Goal: Information Seeking & Learning: Understand process/instructions

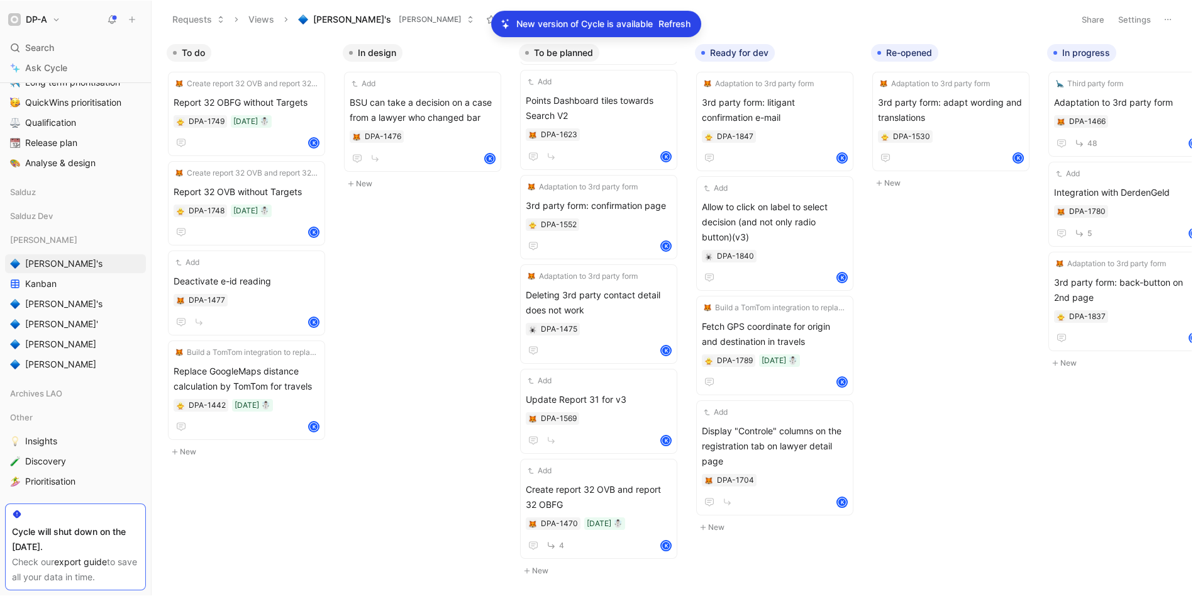
scroll to position [396, 0]
click at [684, 22] on span "Refresh" at bounding box center [675, 23] width 32 height 15
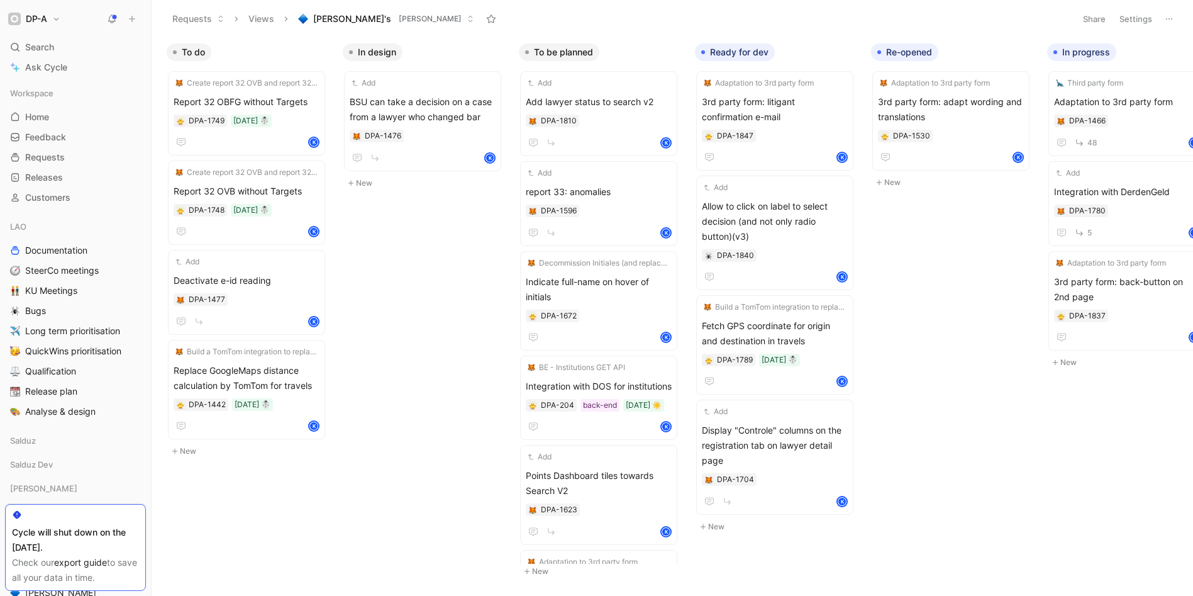
click at [406, 255] on div "To do Create report 32 OVB and report 32 OBFG Report 32 OBFG without Targets DP…" at bounding box center [673, 316] width 1042 height 558
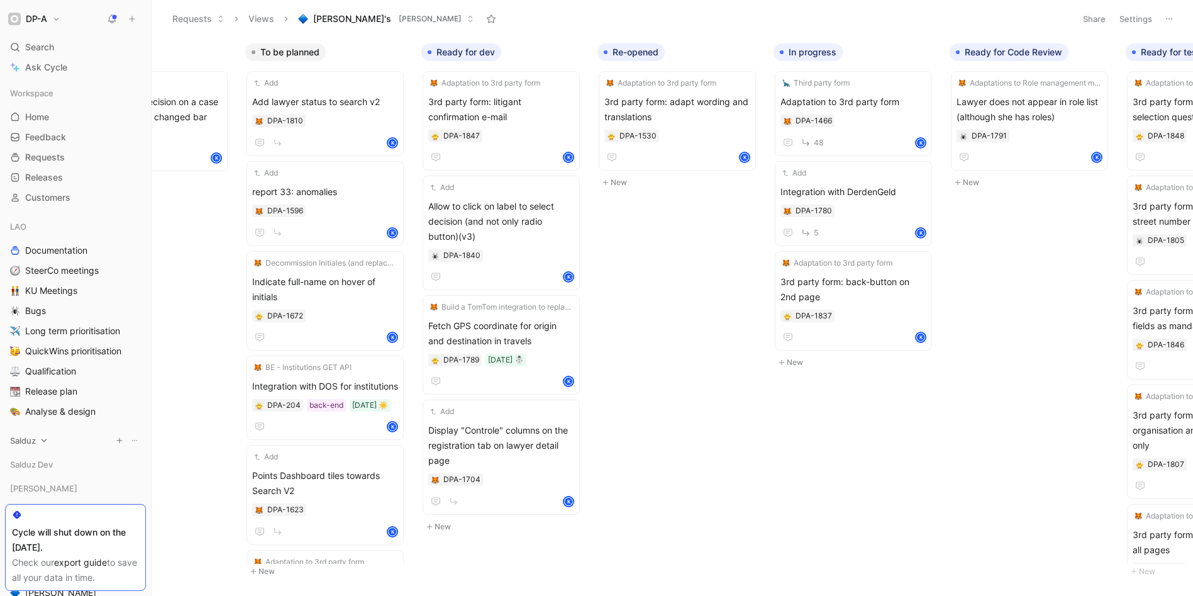
scroll to position [0, 279]
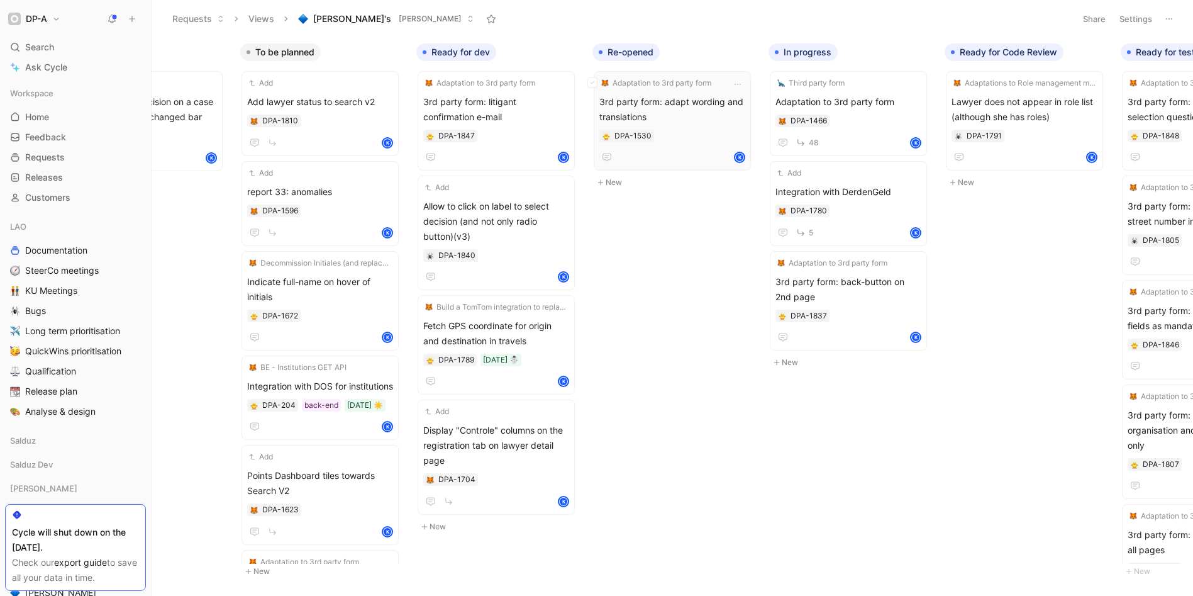
click at [687, 103] on span "3rd party form: adapt wording and translations" at bounding box center [673, 109] width 146 height 30
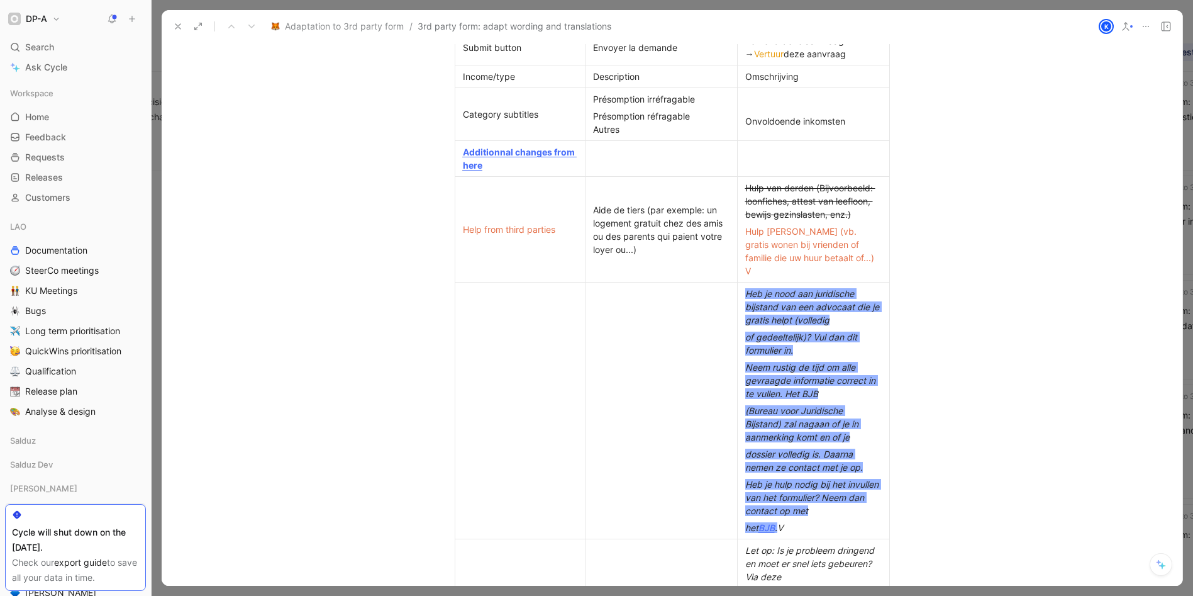
scroll to position [773, 0]
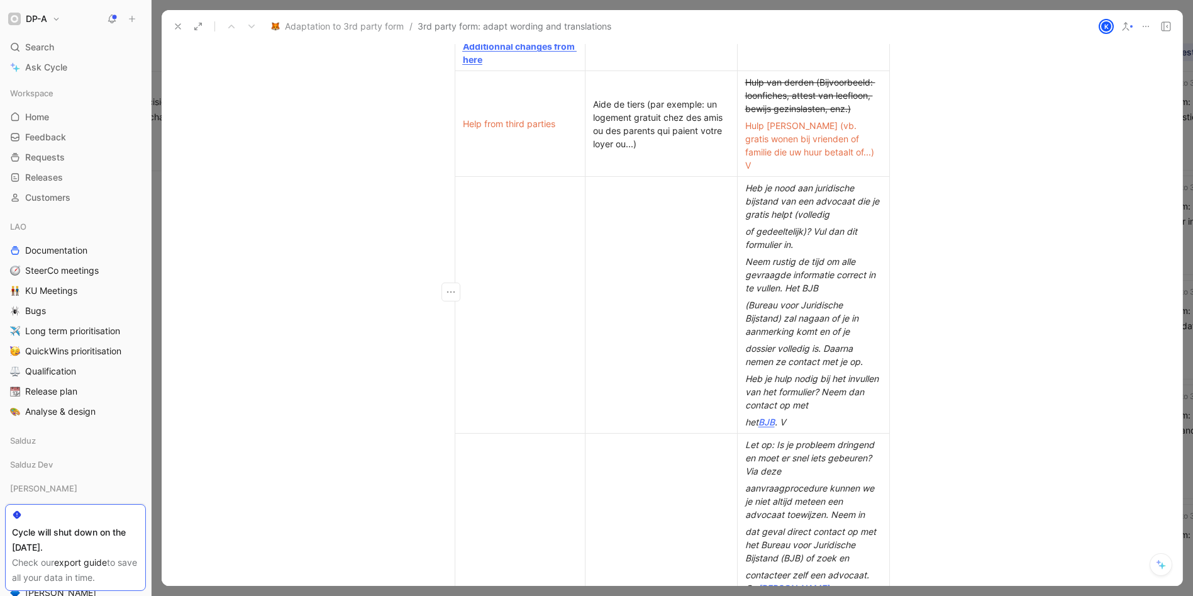
click at [796, 415] on div "het BJB . V" at bounding box center [813, 421] width 137 height 13
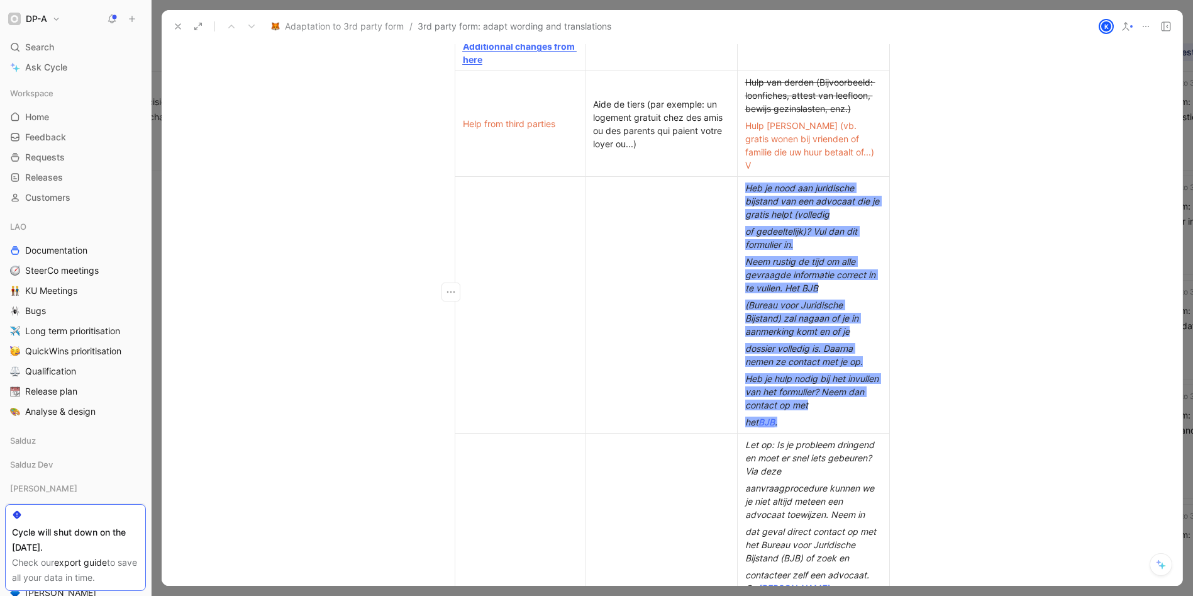
click at [657, 315] on td at bounding box center [661, 305] width 152 height 257
click at [510, 249] on td at bounding box center [520, 305] width 130 height 257
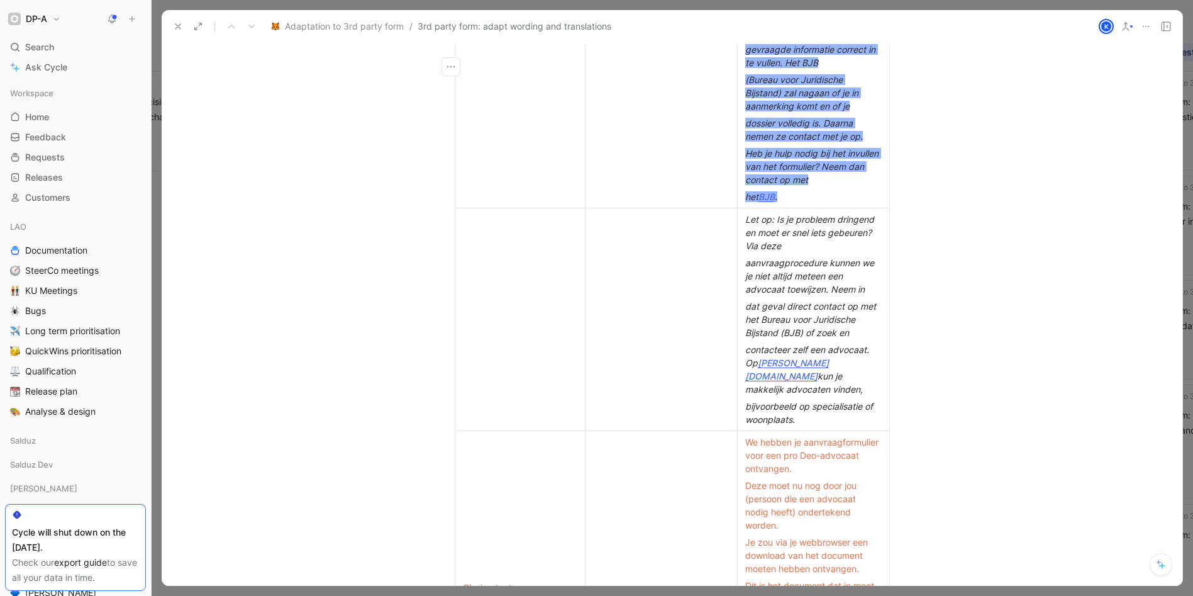
scroll to position [997, 0]
click at [500, 225] on td at bounding box center [520, 320] width 130 height 223
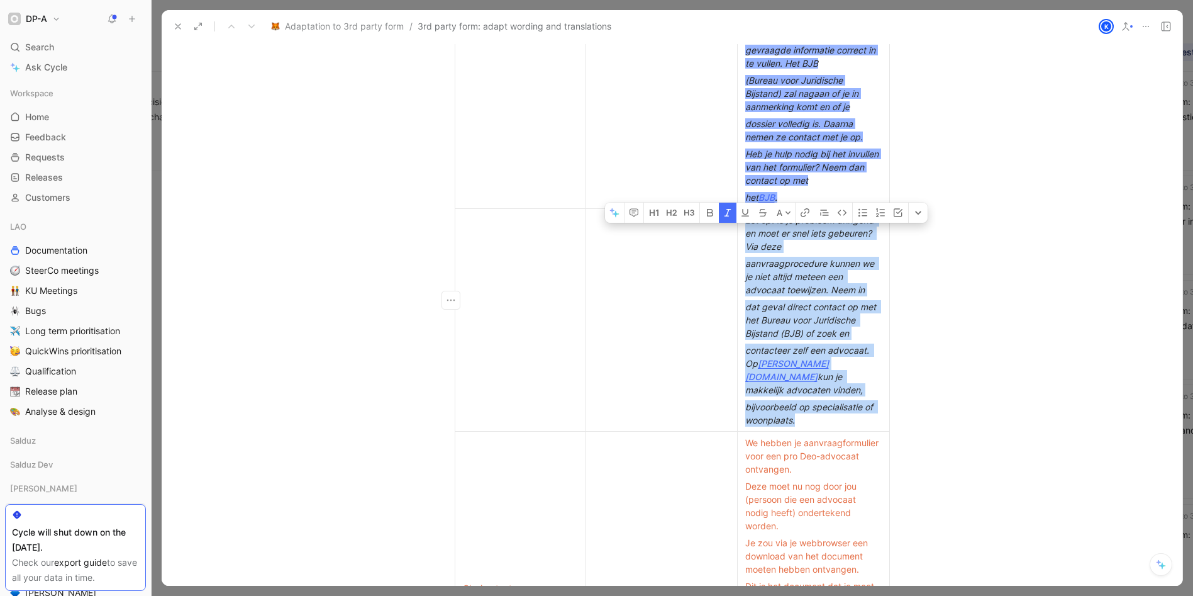
drag, startPoint x: 796, startPoint y: 396, endPoint x: 743, endPoint y: 207, distance: 196.8
click at [743, 209] on td "Let op: Is je probleem dringend en moet er snel iets gebeuren? Via deze aanvraa…" at bounding box center [813, 320] width 152 height 223
copy td "Let op: Is je probleem dringend en moet er snel iets gebeuren? Via deze aanvraa…"
drag, startPoint x: 635, startPoint y: 244, endPoint x: 627, endPoint y: 248, distance: 8.4
click at [635, 244] on td at bounding box center [661, 320] width 152 height 223
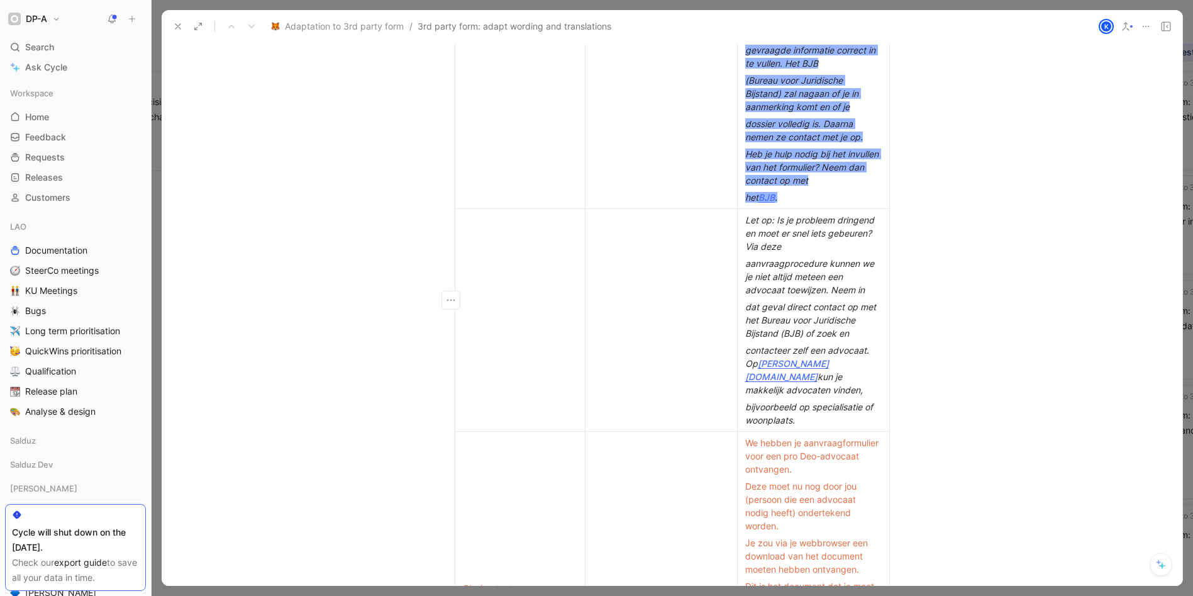
click at [528, 109] on td at bounding box center [520, 80] width 130 height 257
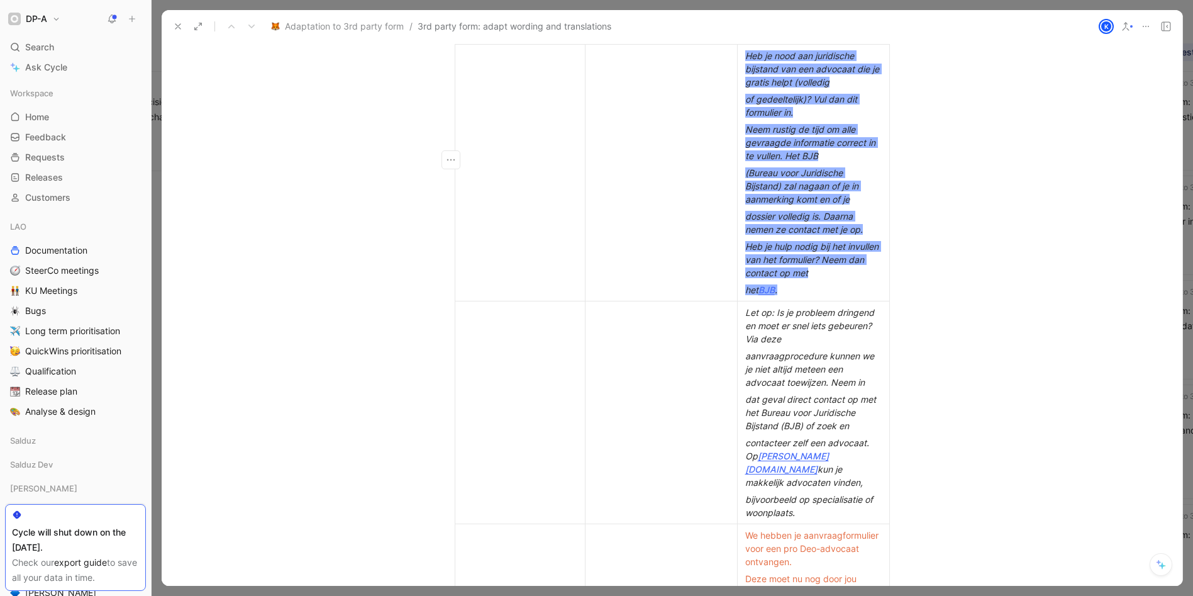
scroll to position [861, 0]
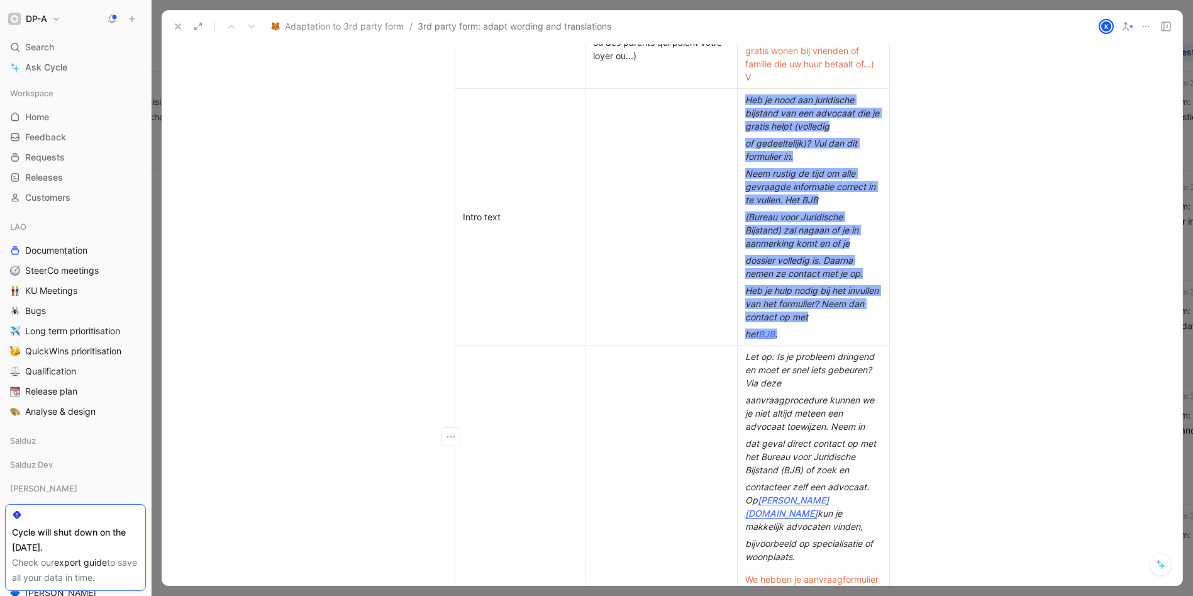
click at [498, 425] on td at bounding box center [520, 456] width 130 height 223
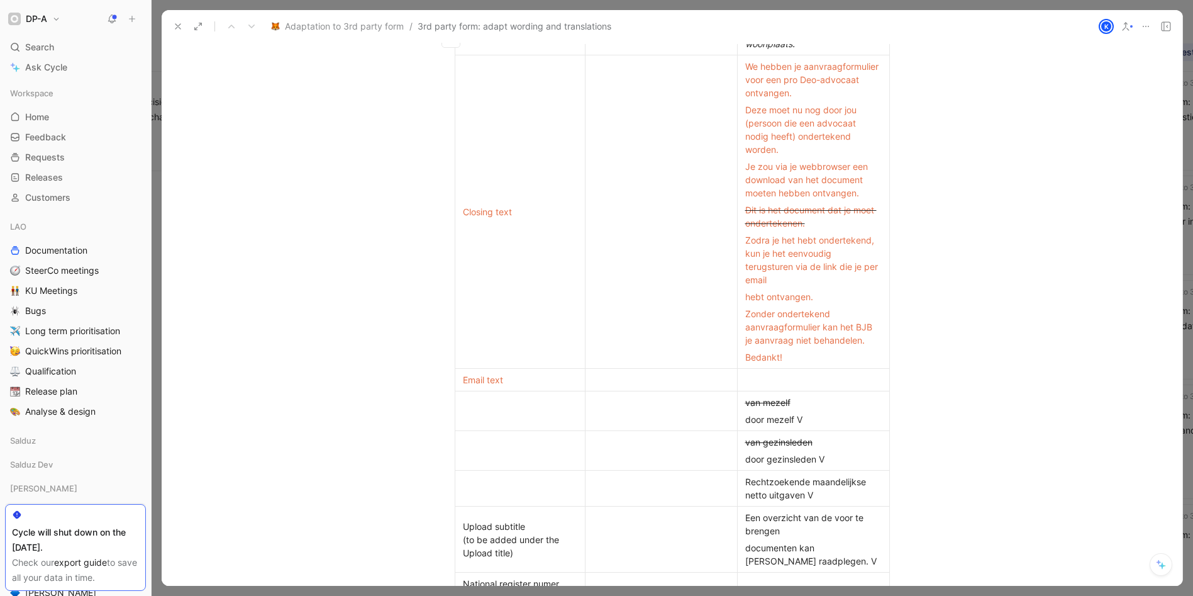
scroll to position [1439, 0]
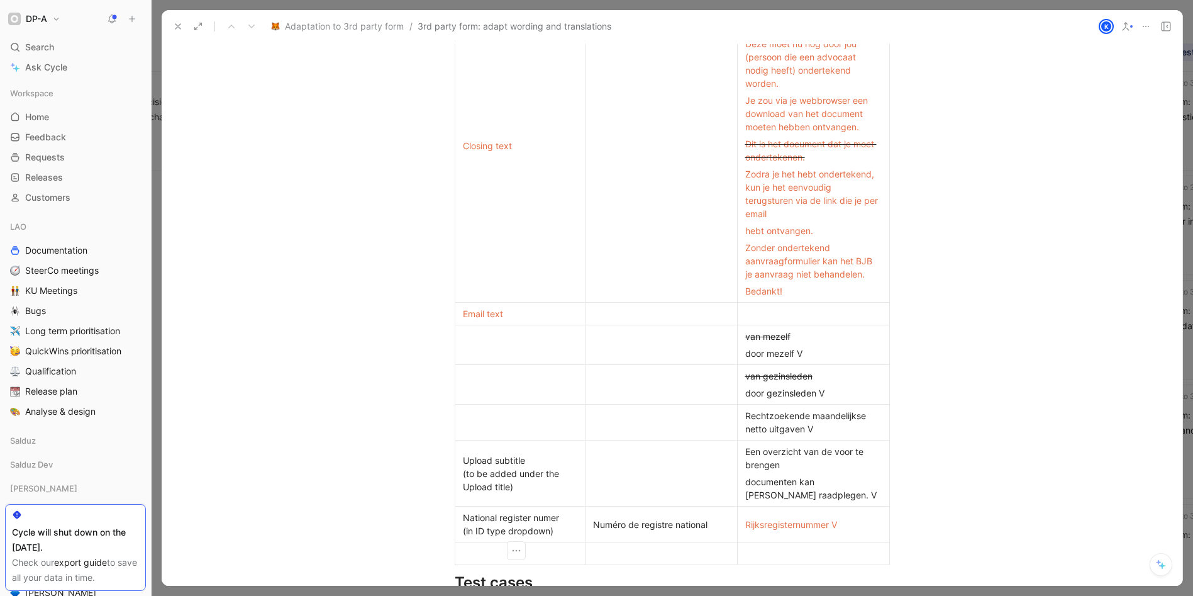
click at [477, 338] on div at bounding box center [520, 344] width 114 height 13
click at [481, 378] on div at bounding box center [520, 384] width 114 height 13
click at [491, 416] on div at bounding box center [520, 422] width 114 height 13
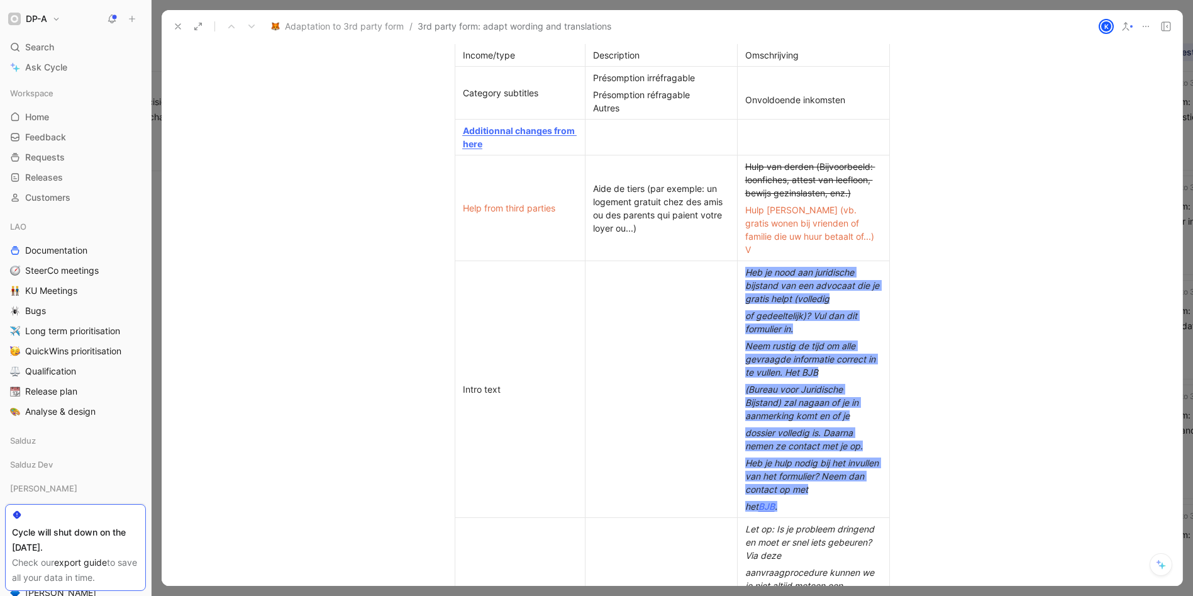
scroll to position [649, 0]
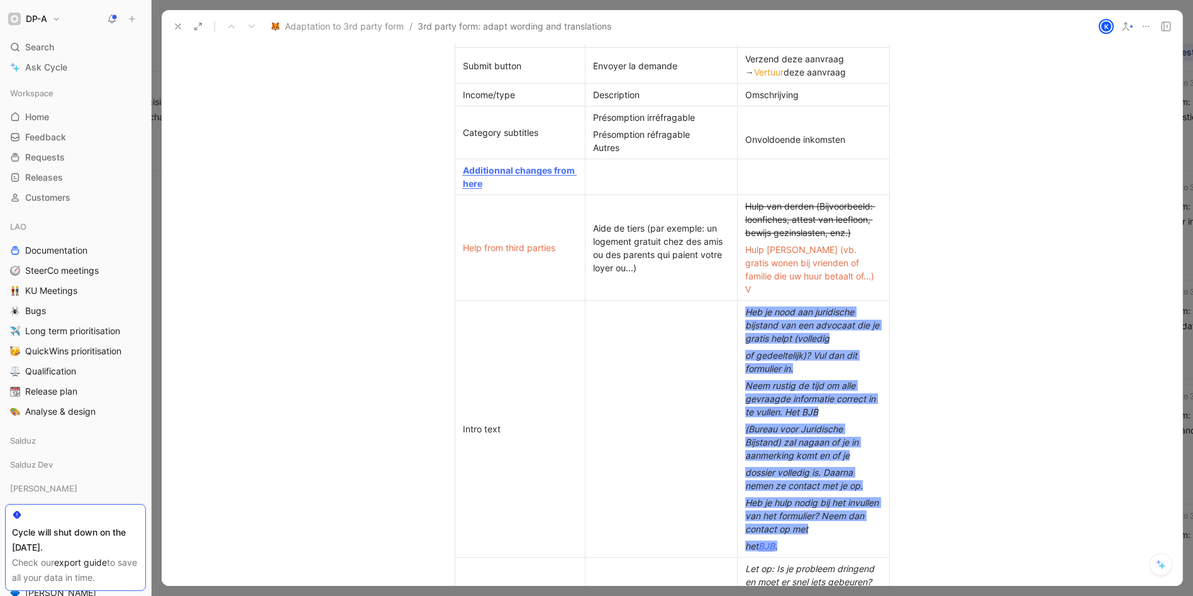
click at [667, 420] on p at bounding box center [661, 428] width 147 height 17
click at [784, 388] on span "Neem rustig de tijd om alle gevraagde informatie correct in te vullen. Het BJB" at bounding box center [811, 398] width 133 height 37
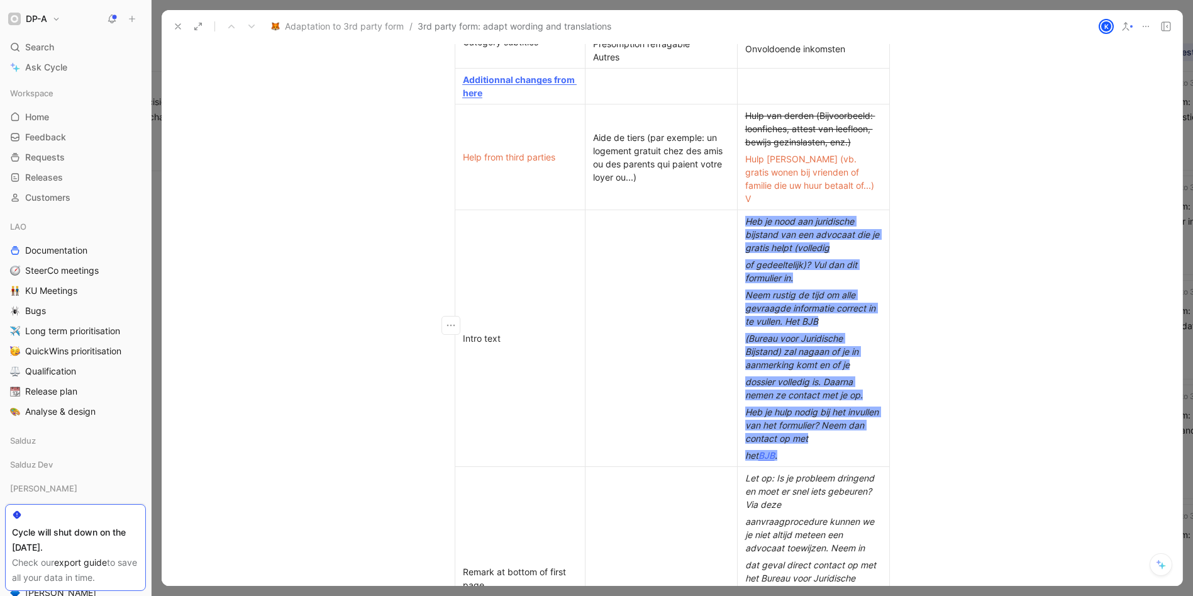
scroll to position [743, 0]
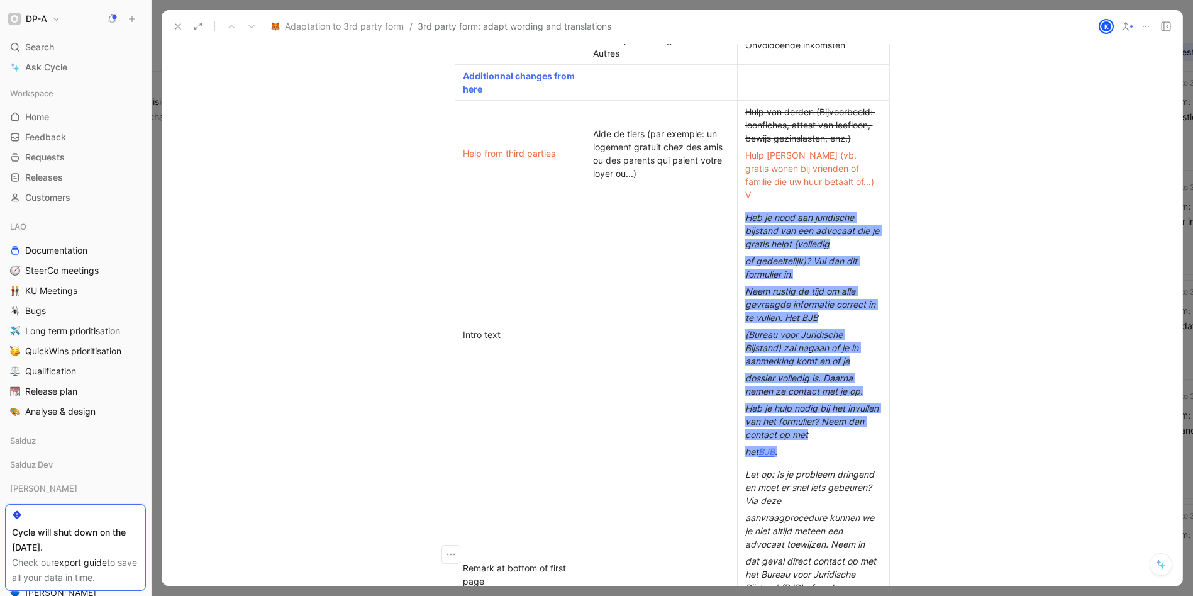
drag, startPoint x: 819, startPoint y: 449, endPoint x: 813, endPoint y: 444, distance: 7.6
click at [819, 448] on tbody "Fields FR NL Title: Income Revenus mensuels nets Maandelijkse netto inkomsten T…" at bounding box center [672, 447] width 435 height 1629
click at [810, 445] on div "het BJB ." at bounding box center [813, 451] width 137 height 13
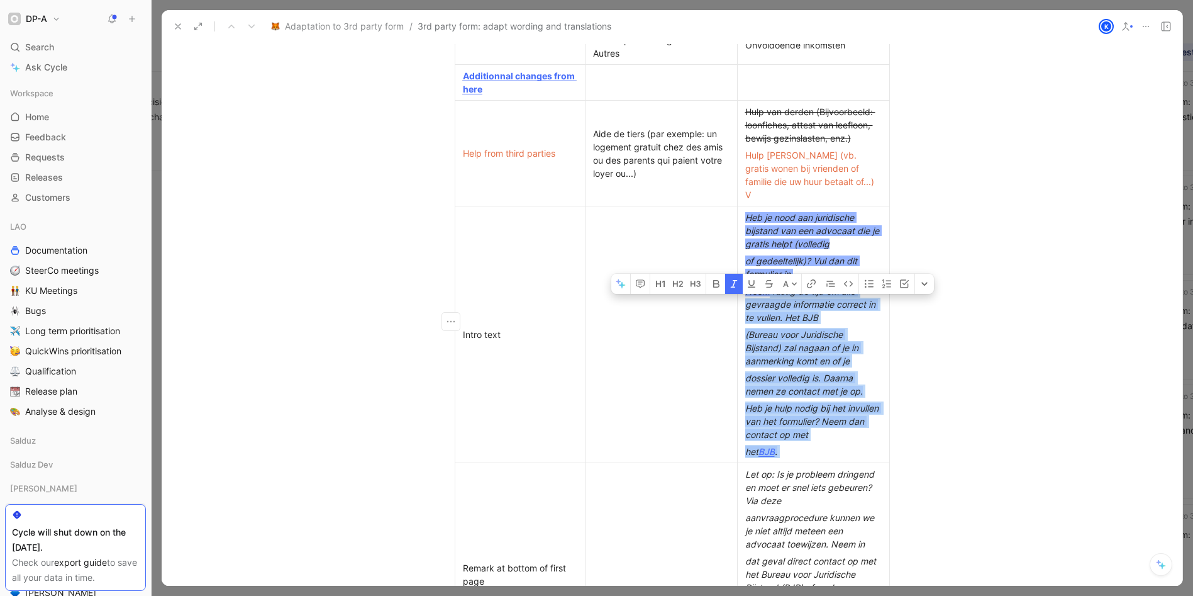
drag, startPoint x: 791, startPoint y: 438, endPoint x: 798, endPoint y: 345, distance: 92.8
click at [772, 303] on td "[PERSON_NAME] je nood aan juridische bijstand van een advocaat die je gratis he…" at bounding box center [813, 334] width 152 height 257
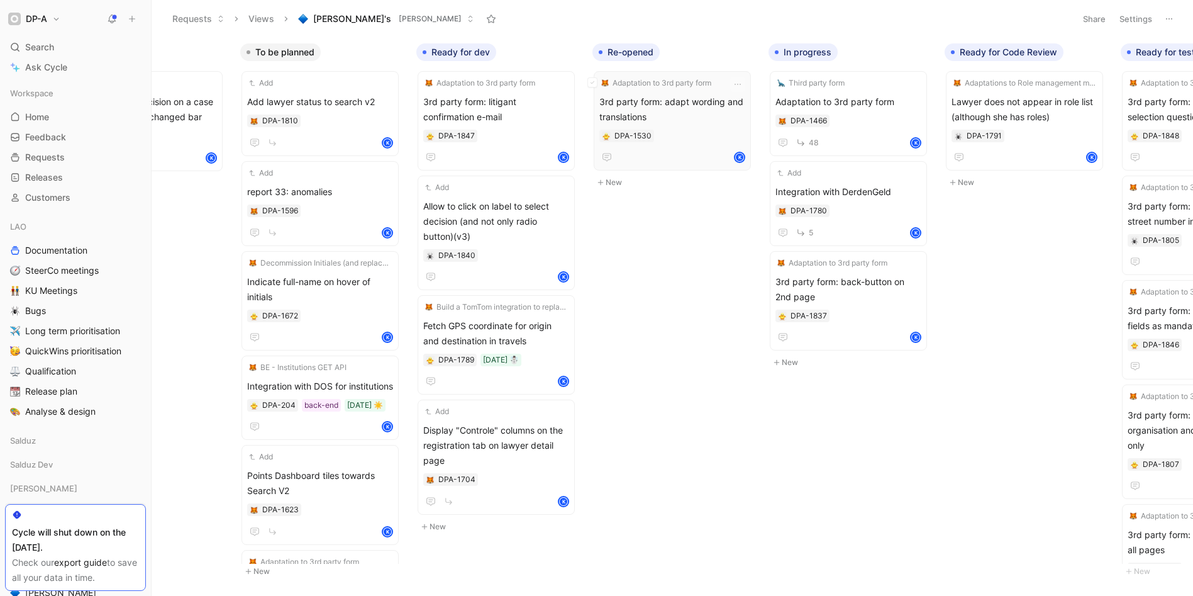
click at [709, 105] on span "3rd party form: adapt wording and translations" at bounding box center [673, 109] width 146 height 30
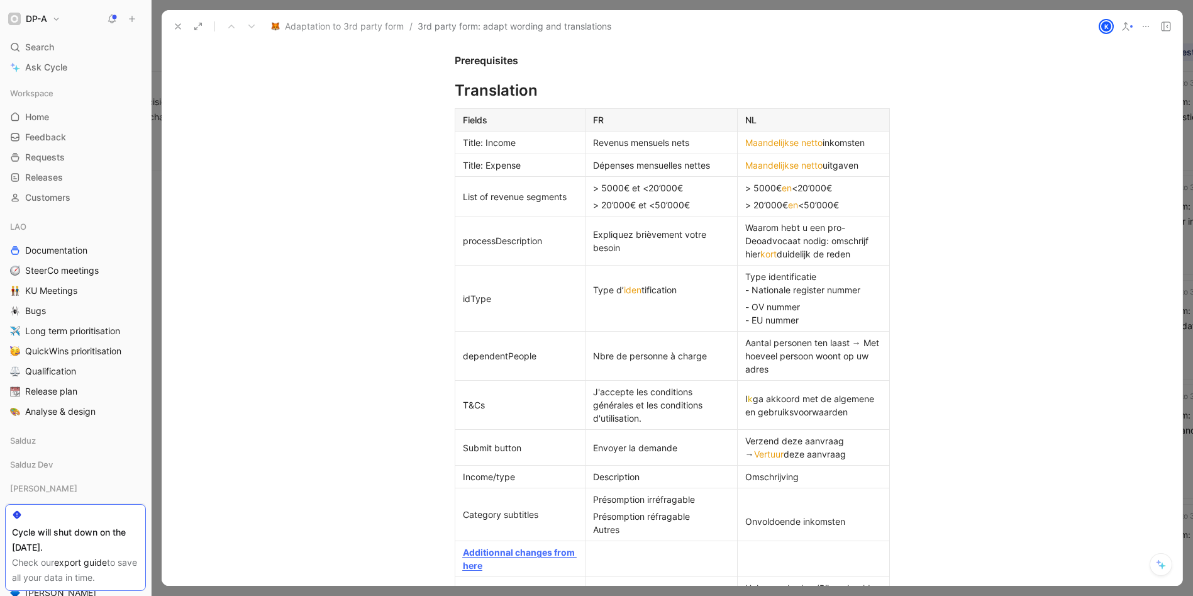
scroll to position [986, 0]
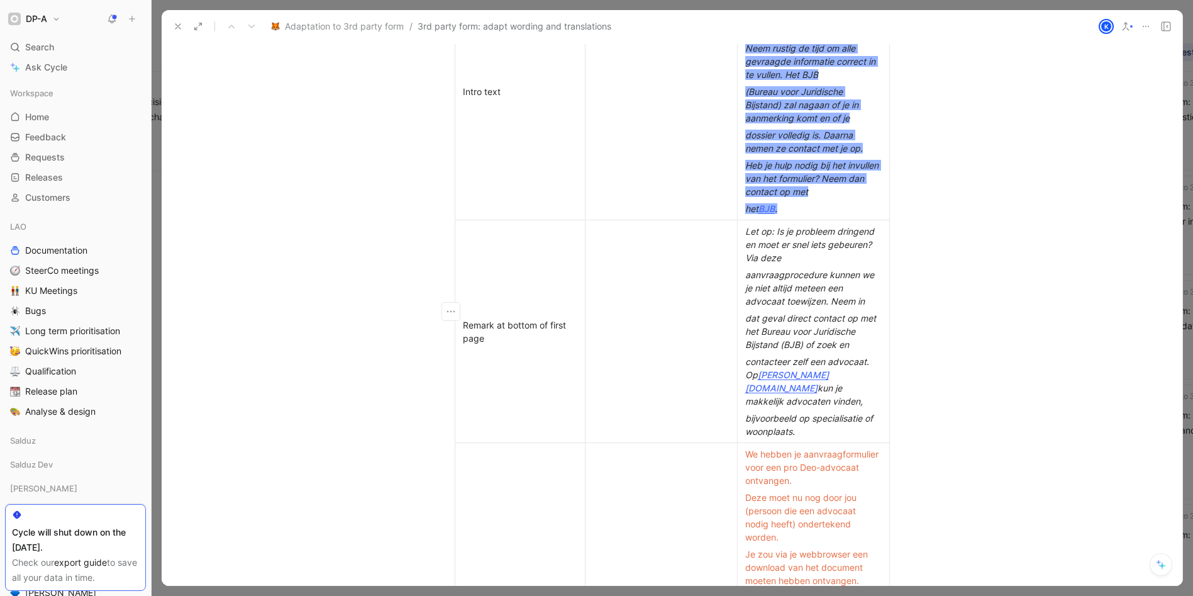
click at [803, 411] on div "bijvoorbeeld op specialisatie of woonplaats." at bounding box center [813, 424] width 137 height 26
click at [808, 202] on div "het BJB ." at bounding box center [813, 208] width 137 height 13
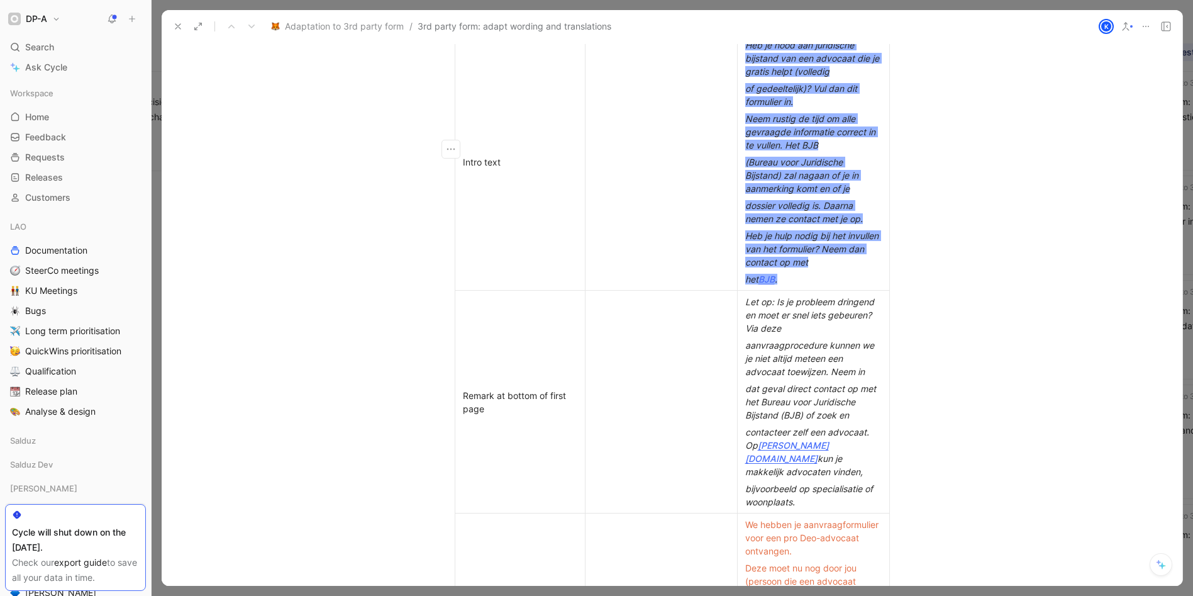
scroll to position [861, 0]
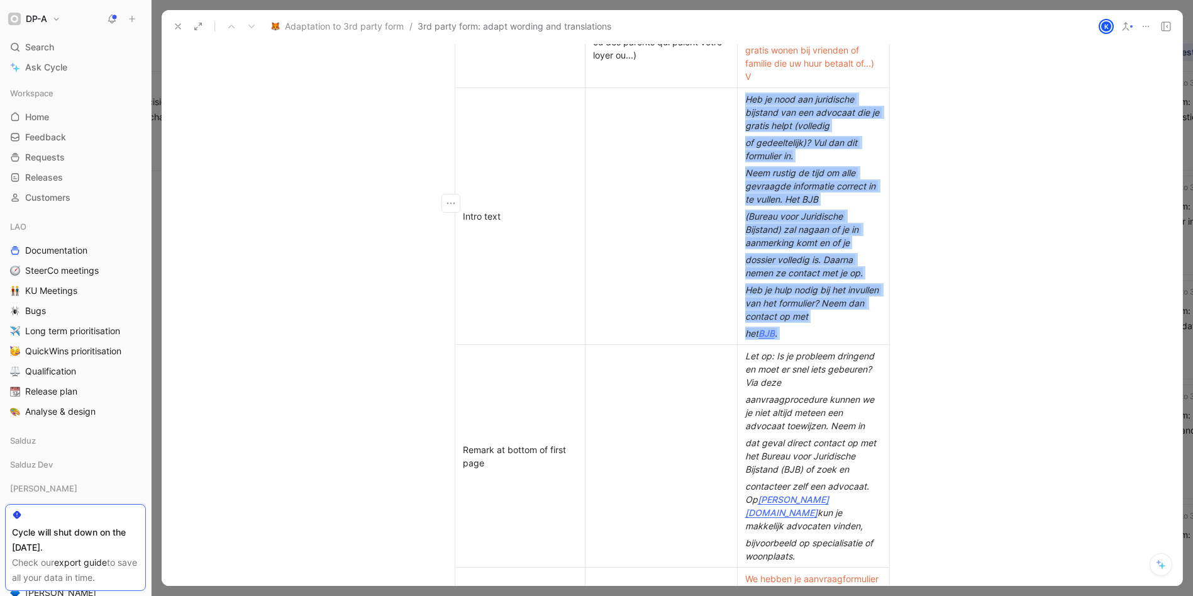
click at [745, 94] on span "Heb je nood aan juridische bijstand van een advocaat die je gratis helpt (volle…" at bounding box center [813, 112] width 137 height 37
click at [784, 89] on icon at bounding box center [782, 92] width 6 height 6
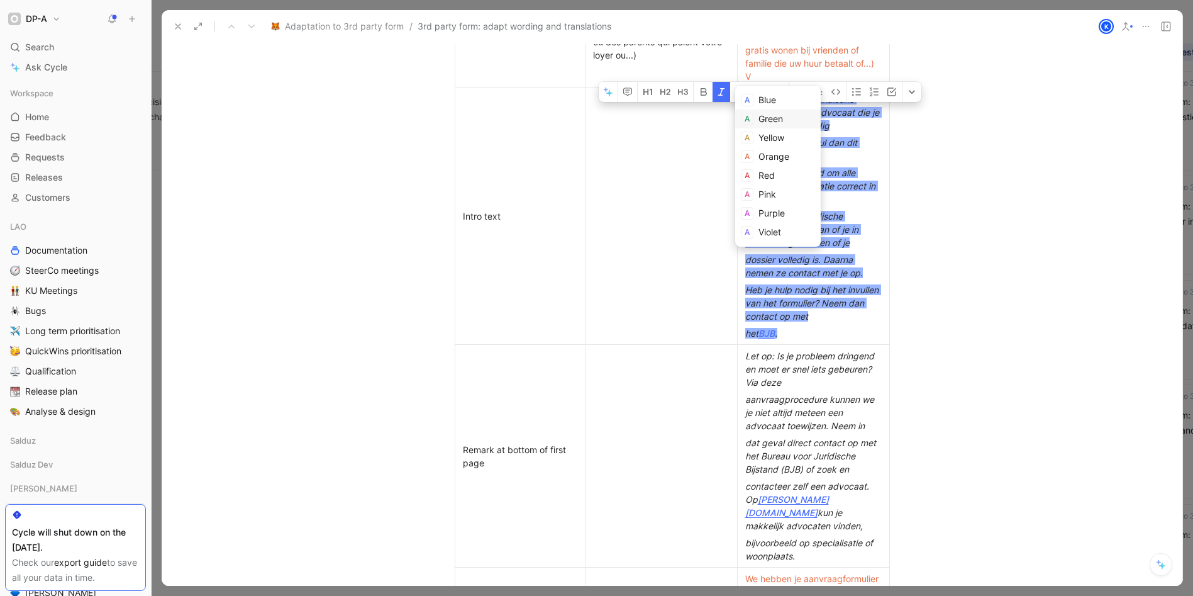
click at [767, 114] on span "Green" at bounding box center [771, 118] width 25 height 11
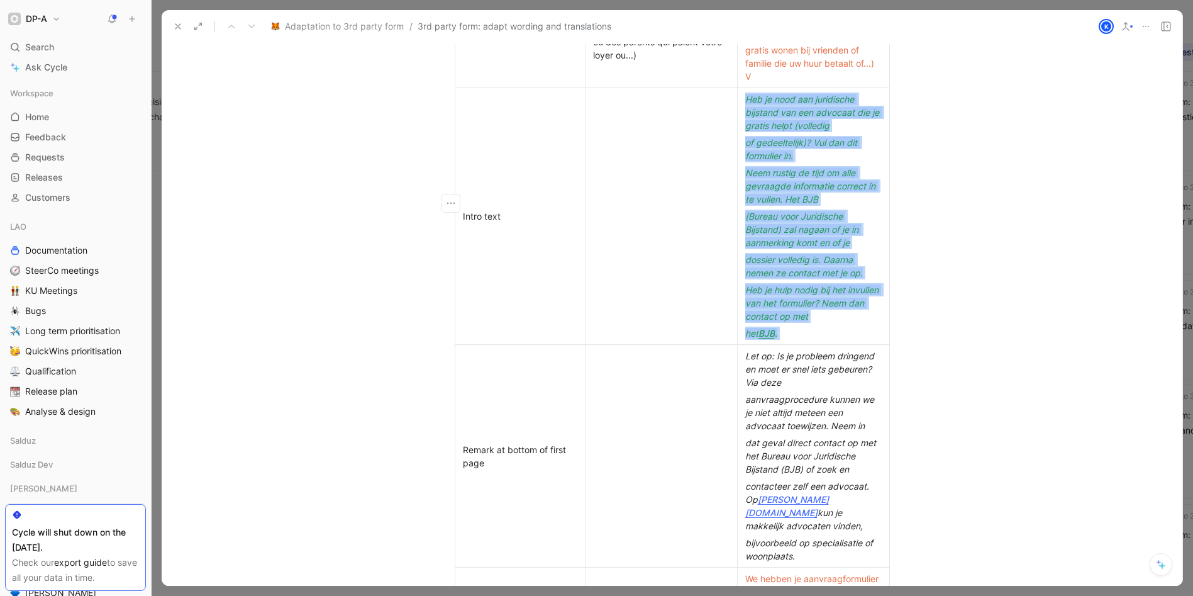
click at [798, 327] on div "het BJB ." at bounding box center [813, 333] width 137 height 13
drag, startPoint x: 792, startPoint y: 326, endPoint x: 743, endPoint y: 83, distance: 247.7
click at [742, 88] on td "[PERSON_NAME] je nood aan juridische bijstand van een advocaat die je gratis he…" at bounding box center [813, 216] width 152 height 257
click at [784, 82] on button "A" at bounding box center [778, 92] width 22 height 20
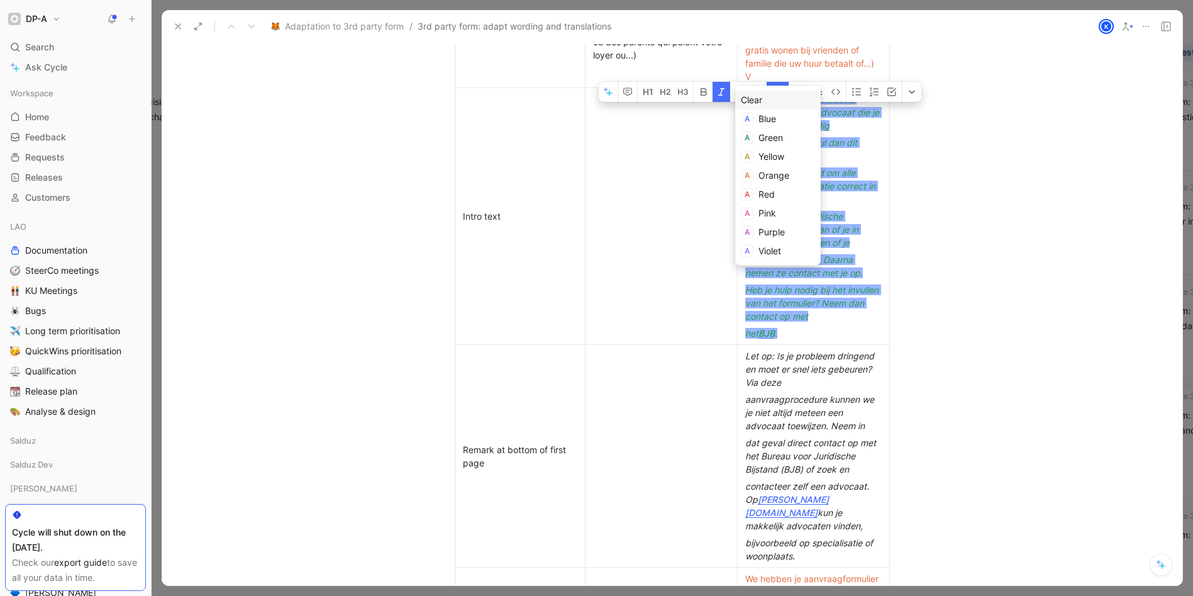
click at [779, 96] on div "Clear" at bounding box center [778, 99] width 74 height 15
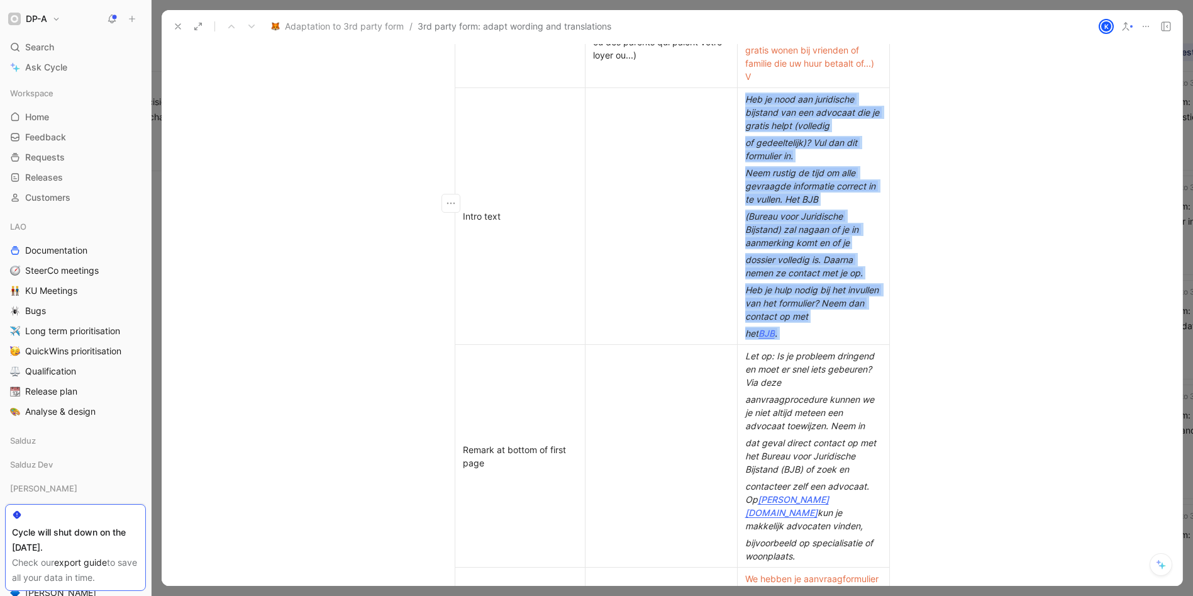
click at [793, 167] on em "Neem rustig de tijd om alle gevraagde informatie correct in te vullen. Het BJB" at bounding box center [811, 185] width 133 height 37
click at [680, 209] on div at bounding box center [661, 215] width 137 height 13
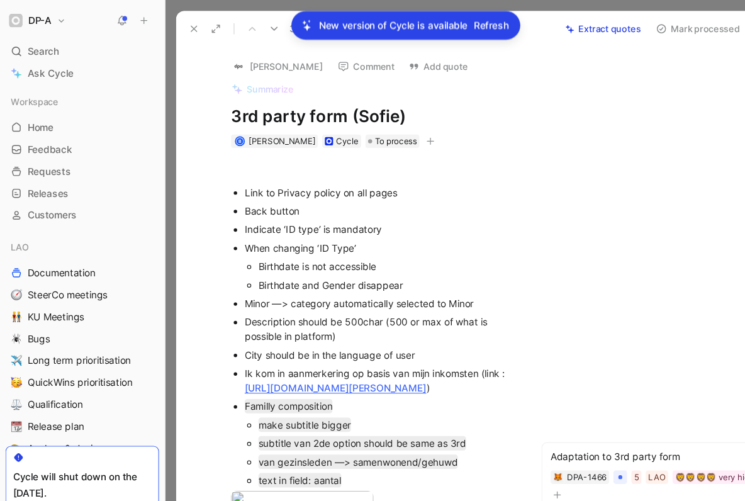
scroll to position [365, 0]
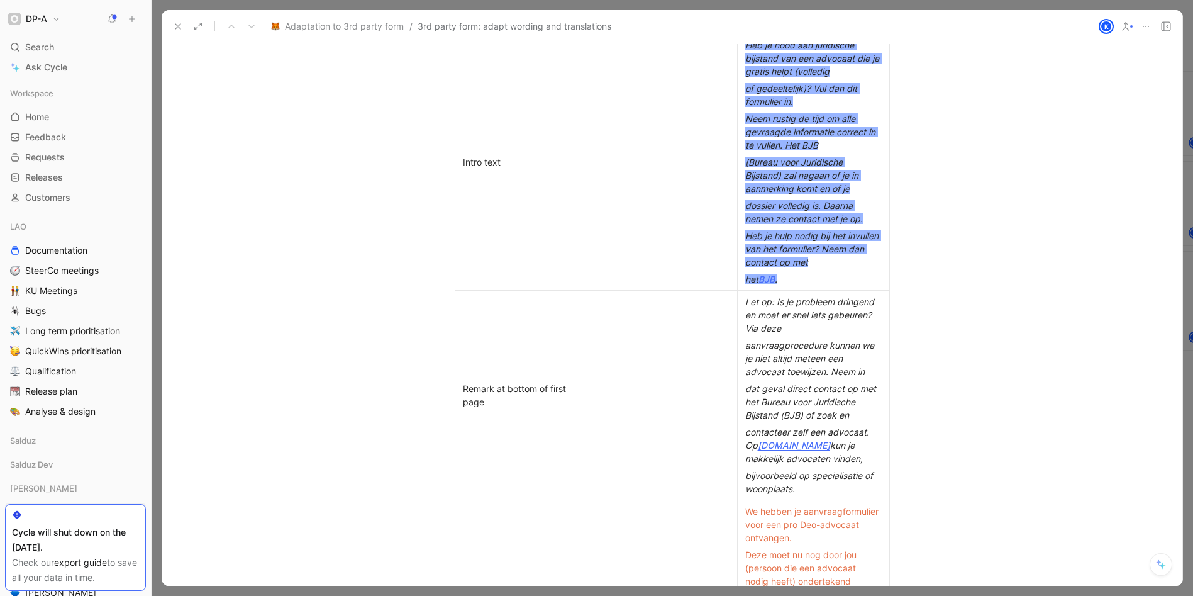
scroll to position [743, 0]
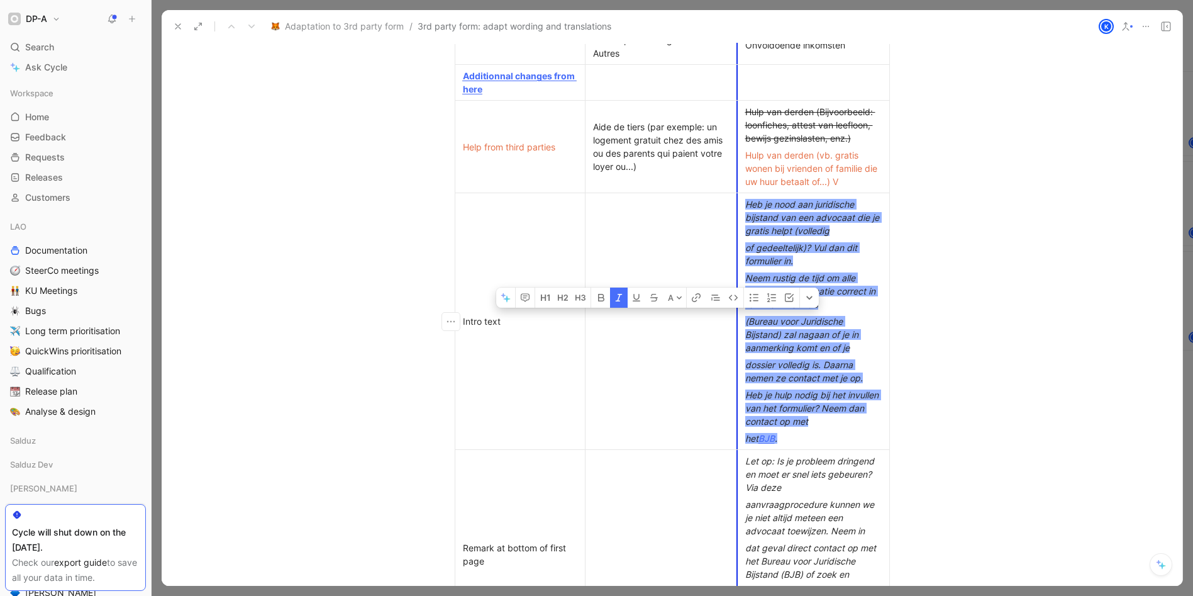
drag, startPoint x: 794, startPoint y: 435, endPoint x: 734, endPoint y: 204, distance: 238.6
click at [745, 203] on span "Heb je nood aan juridische bijstand van een advocaat die je gratis helpt (volle…" at bounding box center [813, 217] width 137 height 37
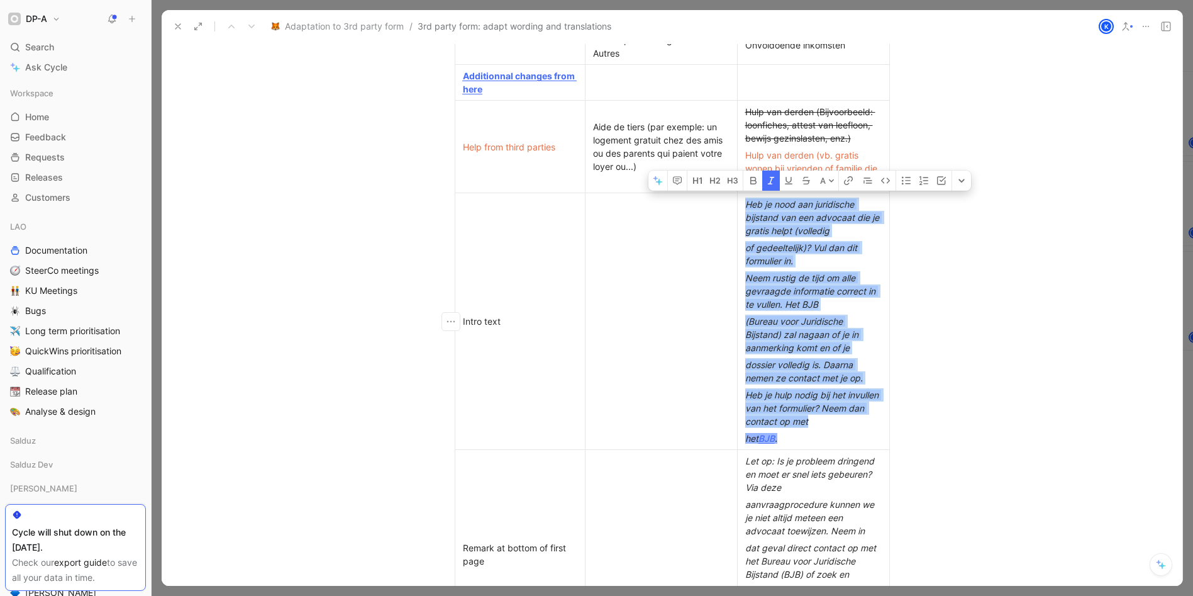
click at [786, 437] on div "het BJB ." at bounding box center [813, 438] width 137 height 13
click at [788, 438] on div "het BJB ." at bounding box center [813, 438] width 137 height 13
drag, startPoint x: 788, startPoint y: 438, endPoint x: 742, endPoint y: 201, distance: 240.8
click at [742, 201] on td "[PERSON_NAME] je nood aan juridische bijstand van een advocaat die je gratis he…" at bounding box center [813, 321] width 152 height 257
click at [909, 189] on button "button" at bounding box center [912, 184] width 19 height 20
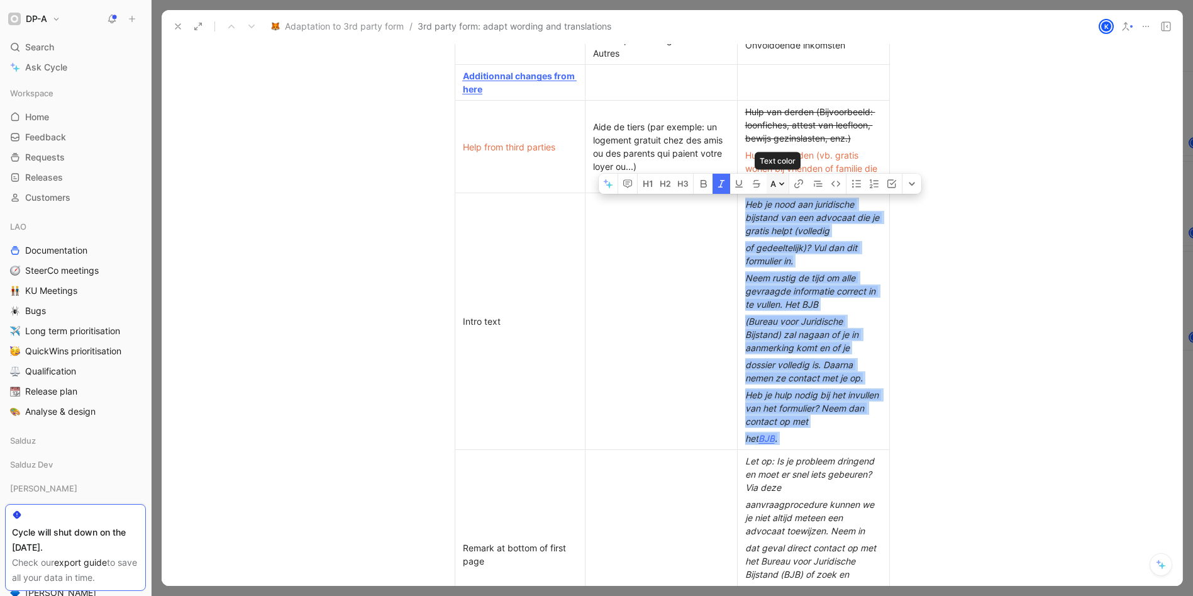
click at [784, 183] on icon at bounding box center [781, 183] width 5 height 3
click at [669, 240] on td at bounding box center [661, 321] width 152 height 257
click at [768, 214] on span "Heb je nood aan juridische bijstand van een advocaat die je gratis helpt (volle…" at bounding box center [813, 217] width 137 height 37
drag, startPoint x: 780, startPoint y: 439, endPoint x: 747, endPoint y: 224, distance: 217.7
click at [745, 204] on td "[PERSON_NAME] je nood aan juridische bijstand van een advocaat die je gratis he…" at bounding box center [813, 321] width 152 height 257
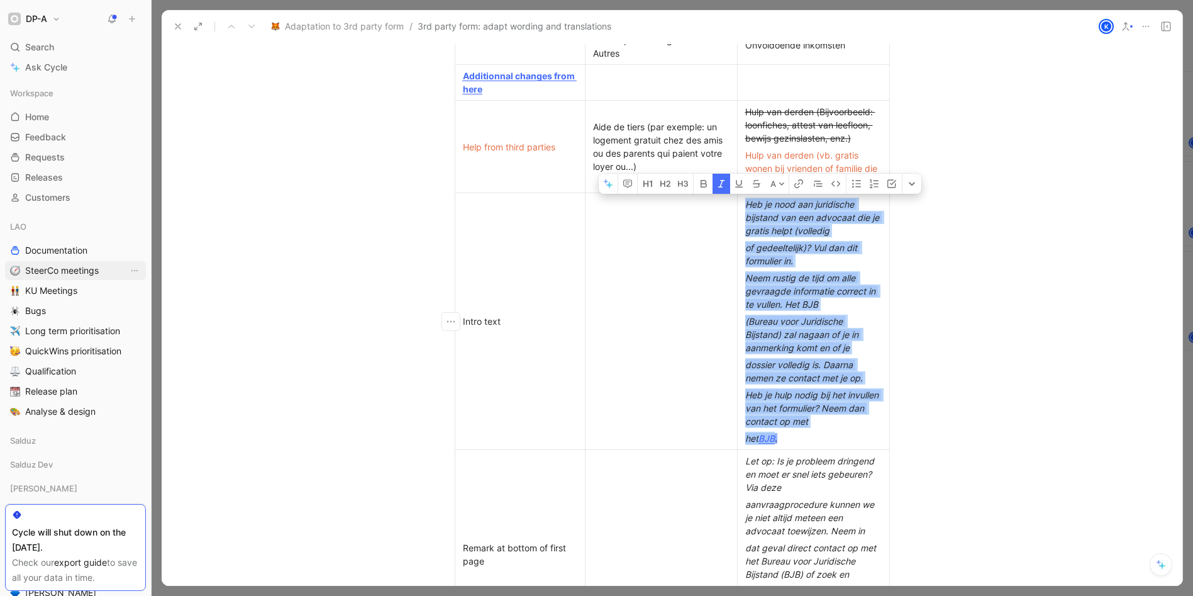
copy td "[PERSON_NAME] je nood aan juridische bijstand van een advocaat die je gratis he…"
click at [639, 250] on td at bounding box center [661, 321] width 152 height 257
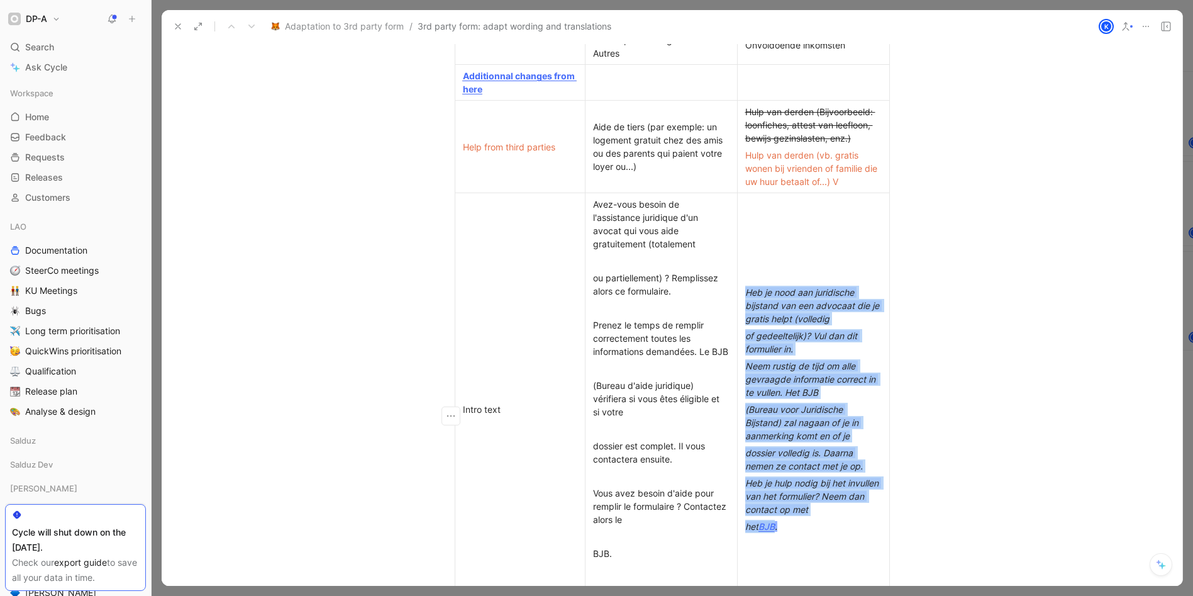
scroll to position [793, 0]
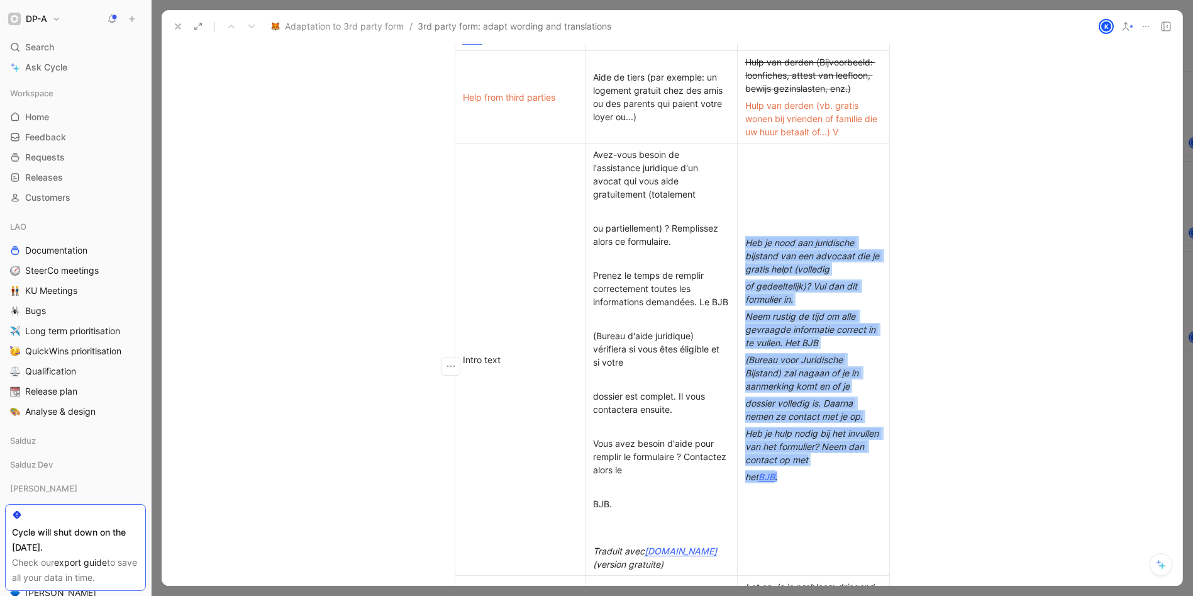
click at [617, 220] on p "ou partiellement) ? Remplissez alors ce formulaire." at bounding box center [661, 235] width 147 height 30
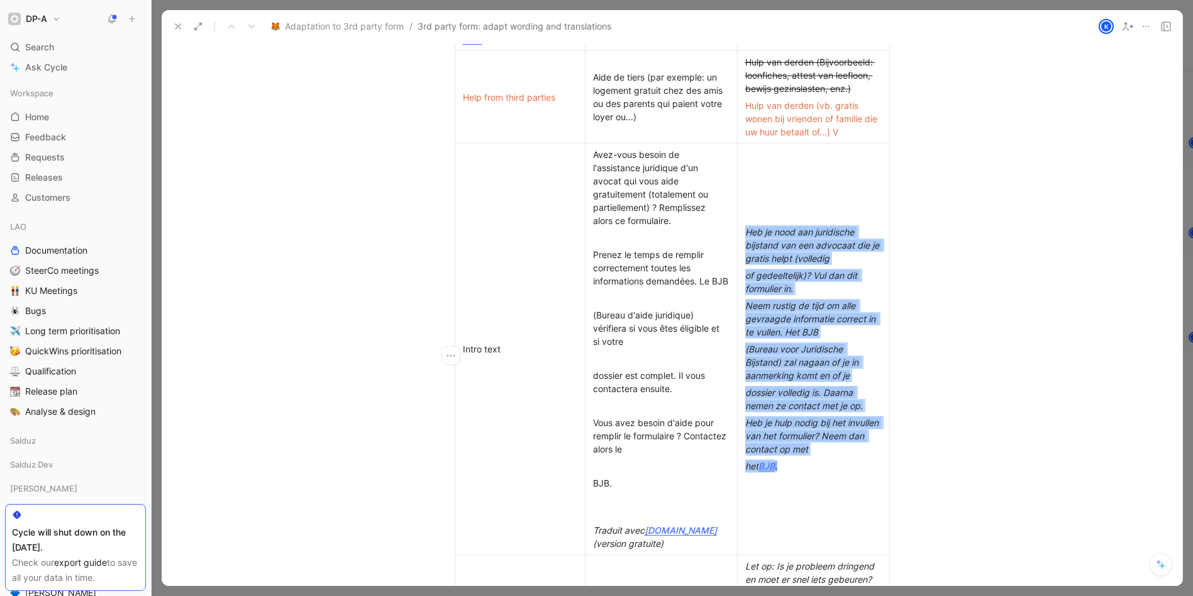
click at [610, 238] on div at bounding box center [661, 237] width 137 height 13
click at [605, 321] on div "(Bureau d'aide juridique) vérifiera si vous êtes éligible et si votre" at bounding box center [661, 328] width 137 height 40
click at [600, 304] on div at bounding box center [661, 297] width 137 height 13
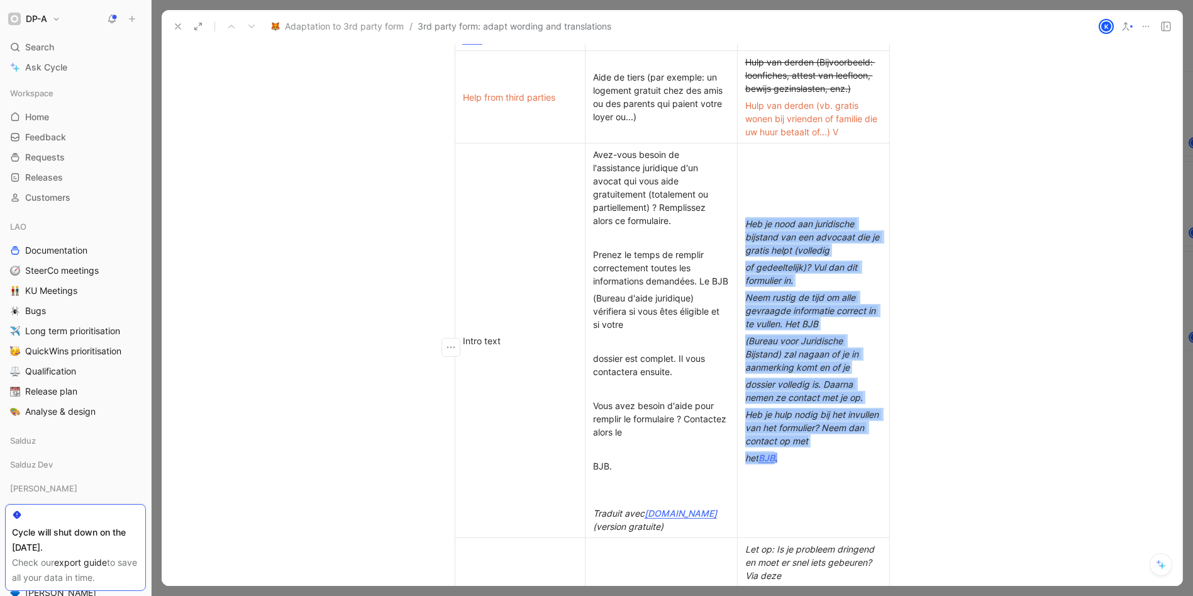
click at [588, 310] on p "(Bureau d'aide juridique) vérifiera si vous êtes éligible et si votre" at bounding box center [661, 310] width 147 height 43
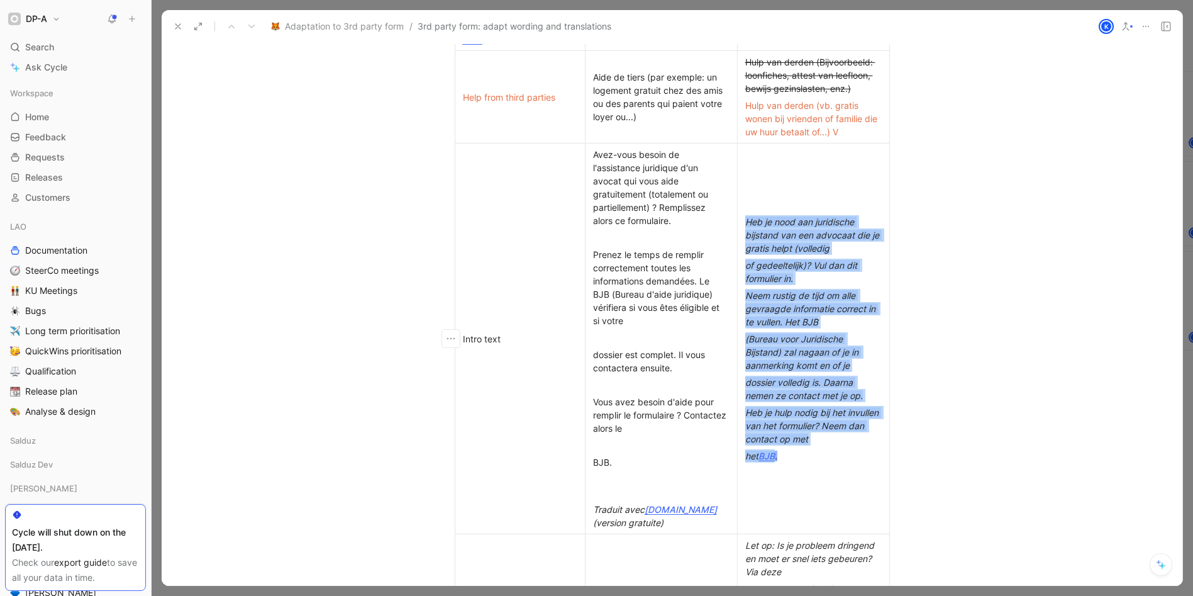
click at [602, 334] on div at bounding box center [661, 337] width 137 height 13
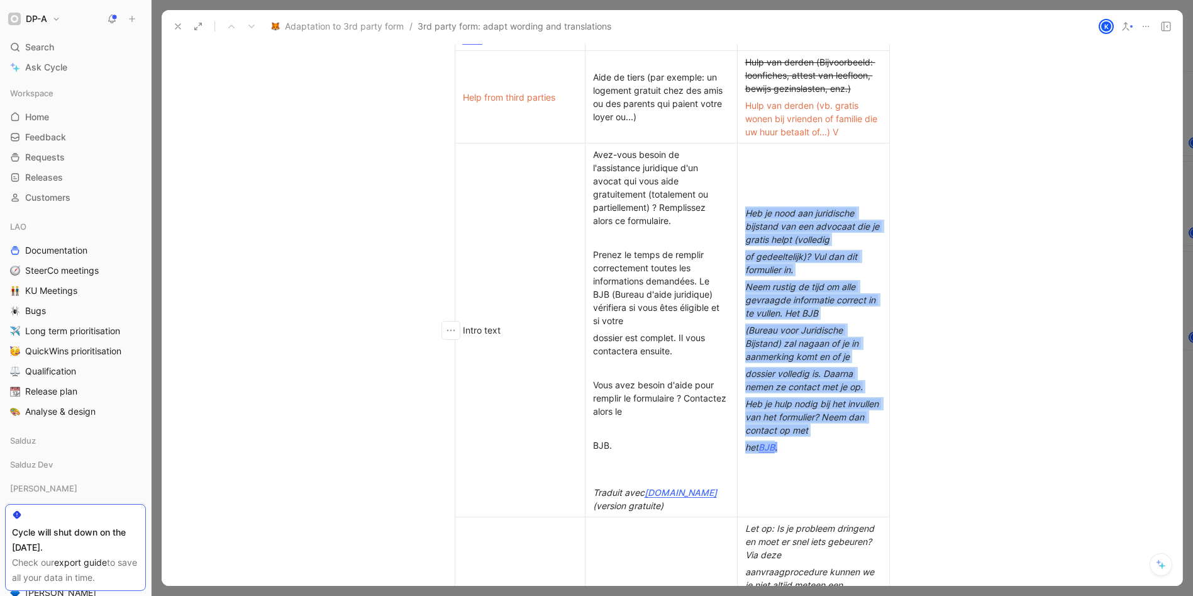
click at [588, 337] on p "dossier est complet. Il vous contactera ensuite." at bounding box center [661, 344] width 147 height 30
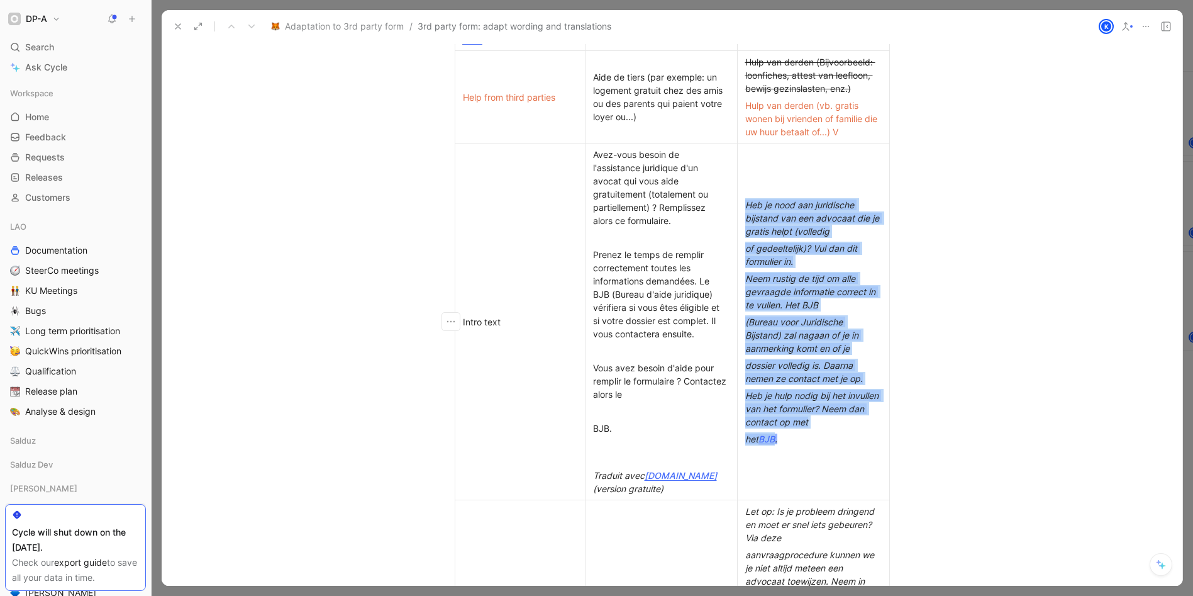
click at [601, 349] on div at bounding box center [661, 350] width 137 height 13
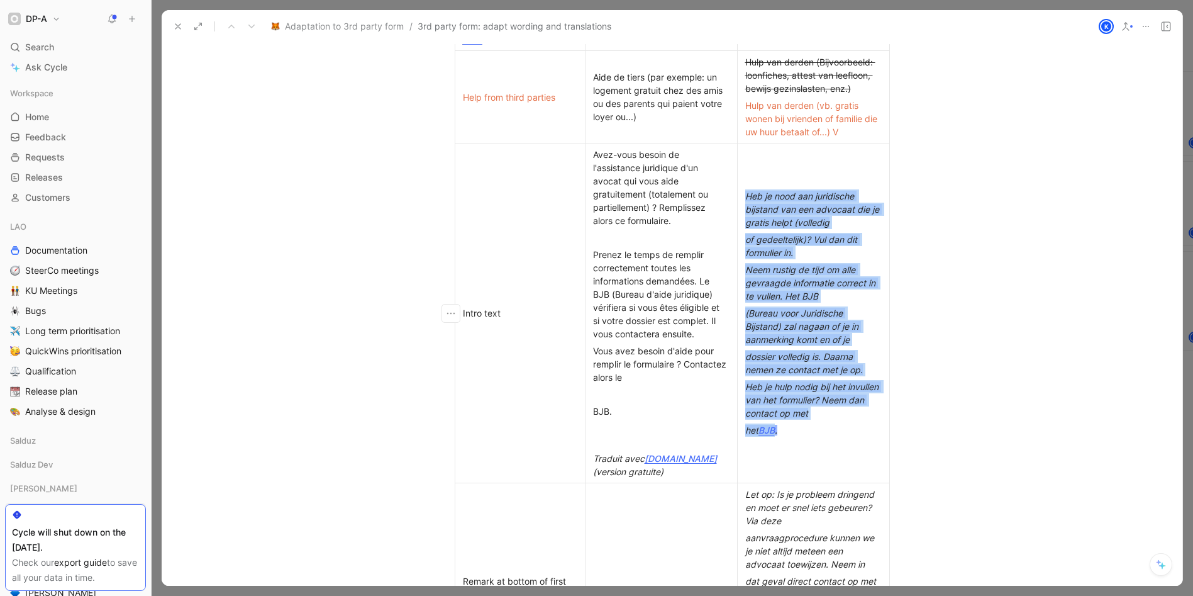
click at [605, 391] on div at bounding box center [661, 394] width 137 height 13
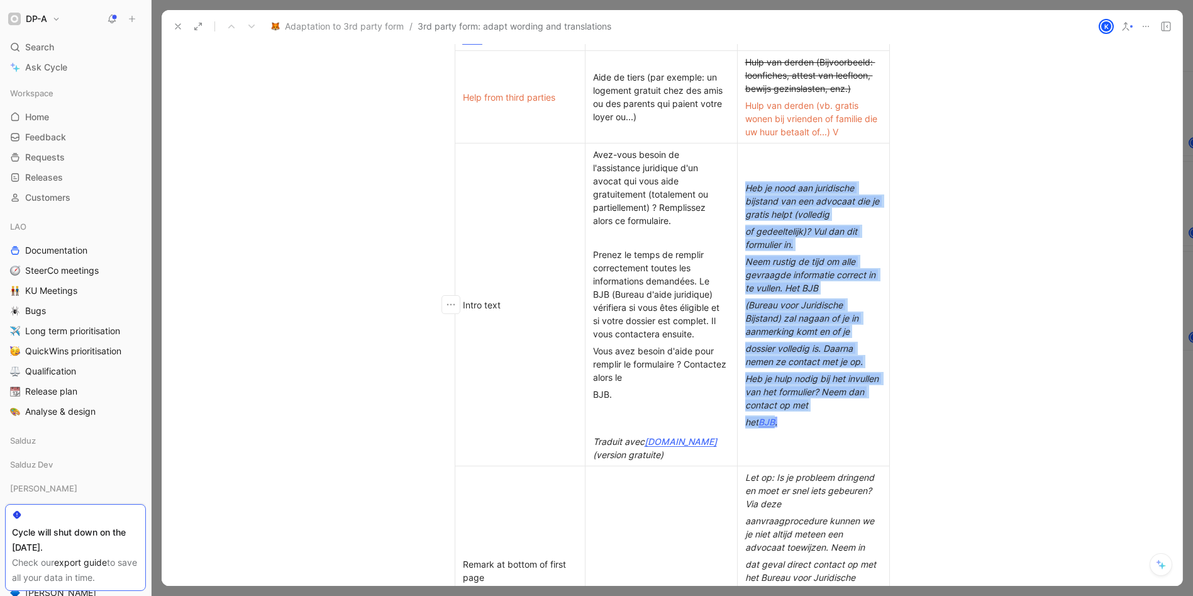
click at [593, 395] on div "BJB." at bounding box center [661, 394] width 137 height 13
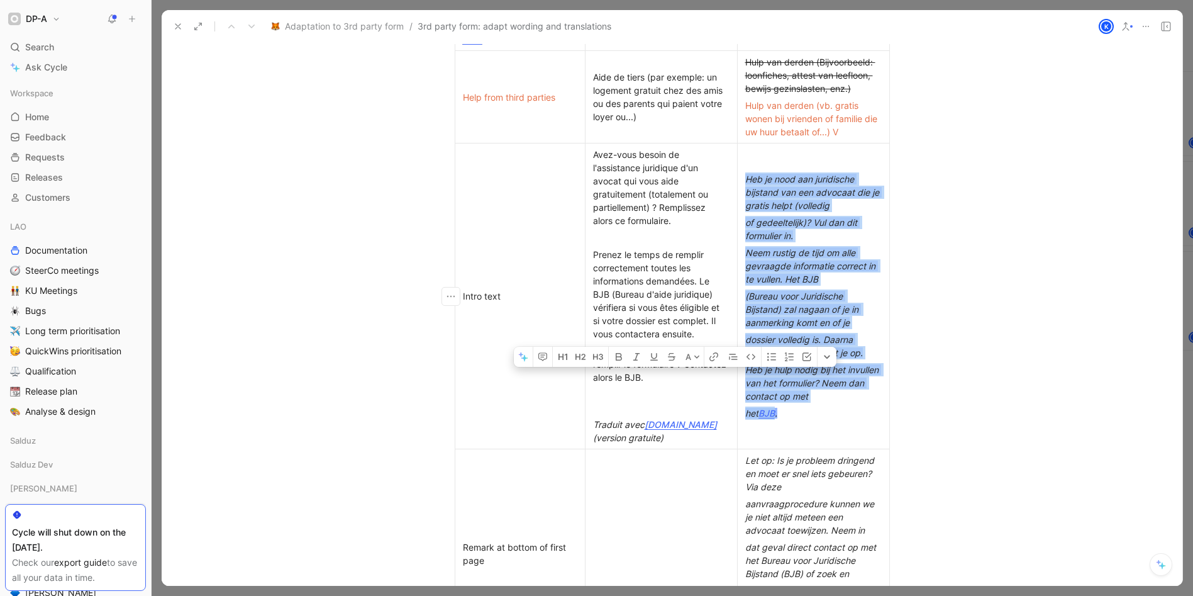
click at [674, 377] on div "Vous avez besoin d'aide pour remplir le formulaire ? Contactez alors le BJB." at bounding box center [661, 364] width 137 height 40
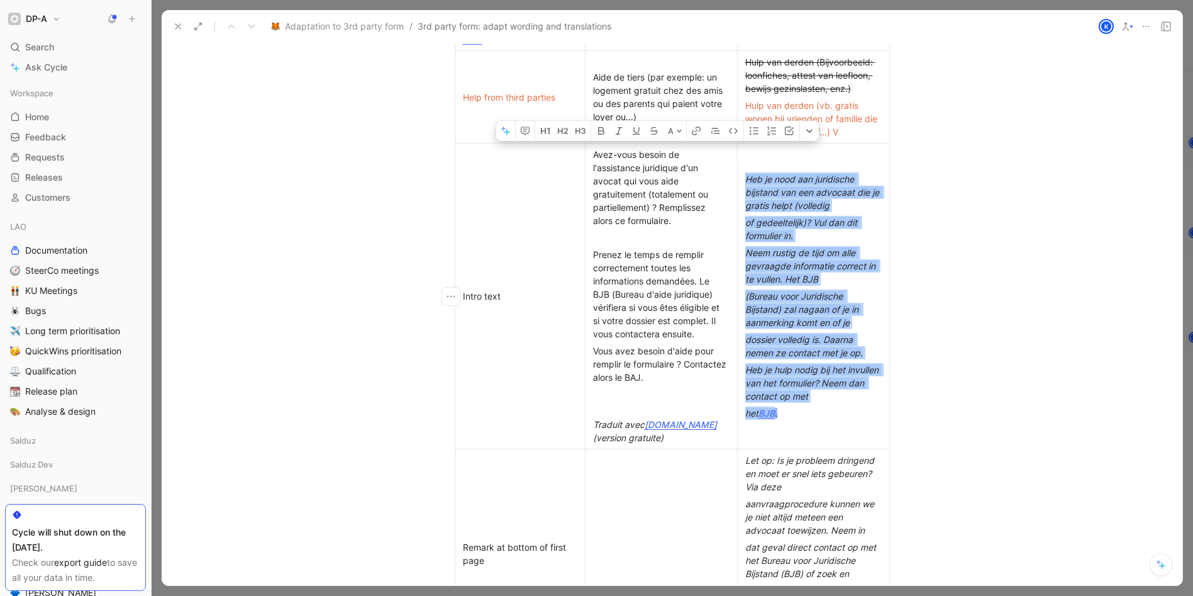
drag, startPoint x: 664, startPoint y: 440, endPoint x: 592, endPoint y: 420, distance: 74.9
click at [593, 420] on div "Traduit avec [DOMAIN_NAME] (version gratuite)" at bounding box center [661, 431] width 137 height 26
click at [593, 423] on em "Traduit avec" at bounding box center [619, 424] width 52 height 11
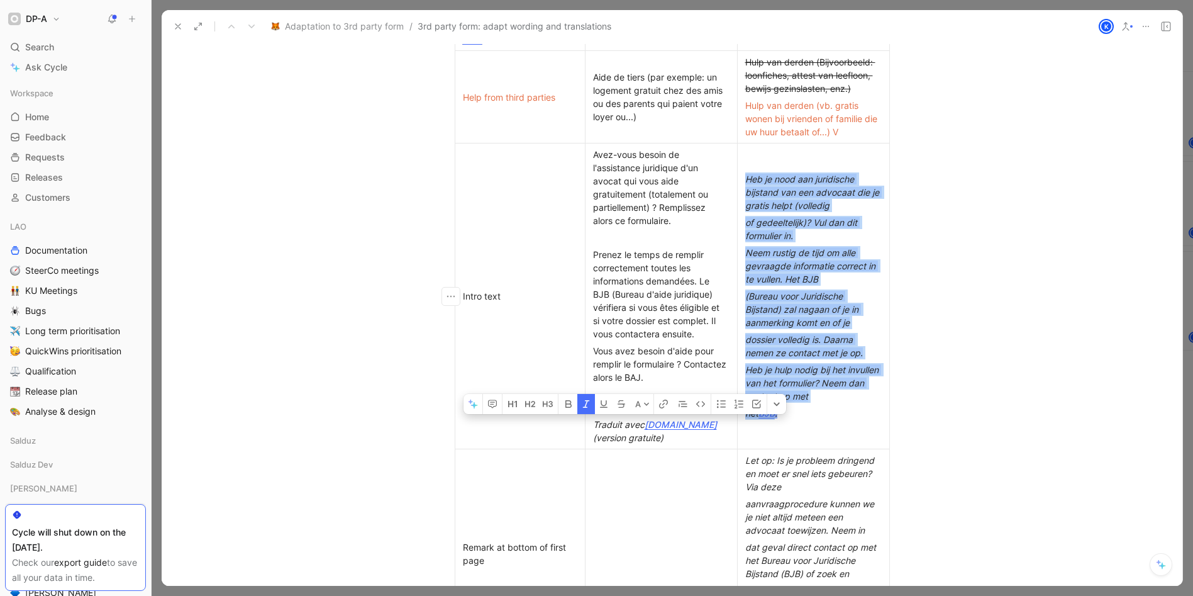
drag, startPoint x: 666, startPoint y: 441, endPoint x: 591, endPoint y: 424, distance: 76.8
click at [593, 424] on div "Traduit avec [DOMAIN_NAME] (version gratuite)" at bounding box center [661, 431] width 137 height 26
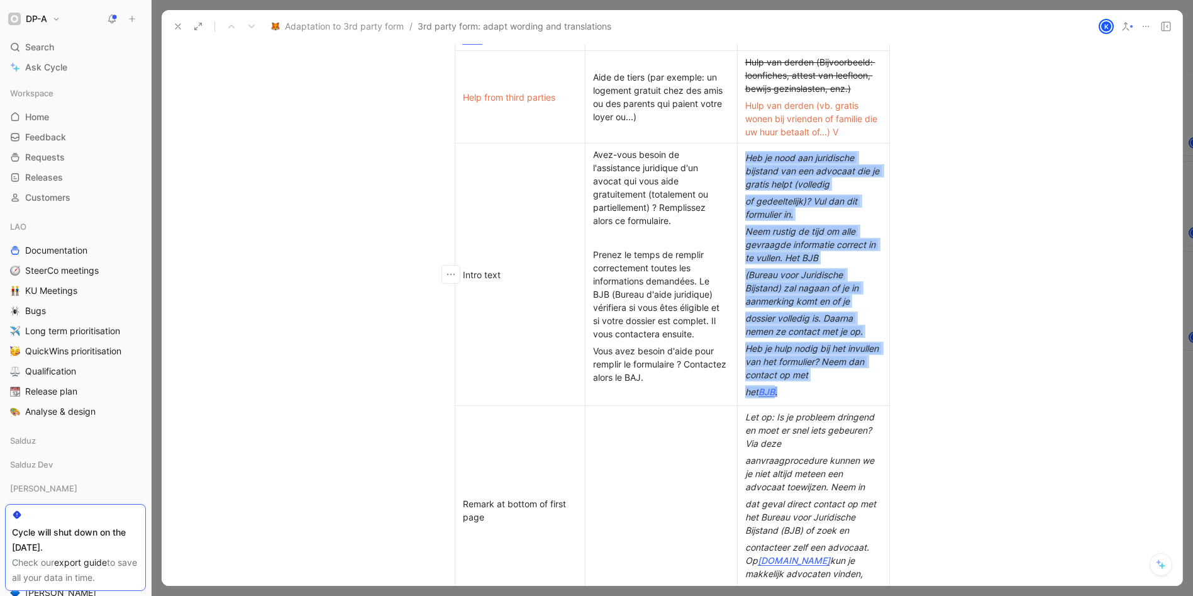
click at [683, 375] on div "Vous avez besoin d'aide pour remplir le formulaire ? Contactez alors le BAJ." at bounding box center [661, 364] width 137 height 40
click at [684, 379] on div "Vous avez besoin d'aide pour remplir le formulaire ? Contactez alors le BAJ via…" at bounding box center [661, 364] width 137 height 40
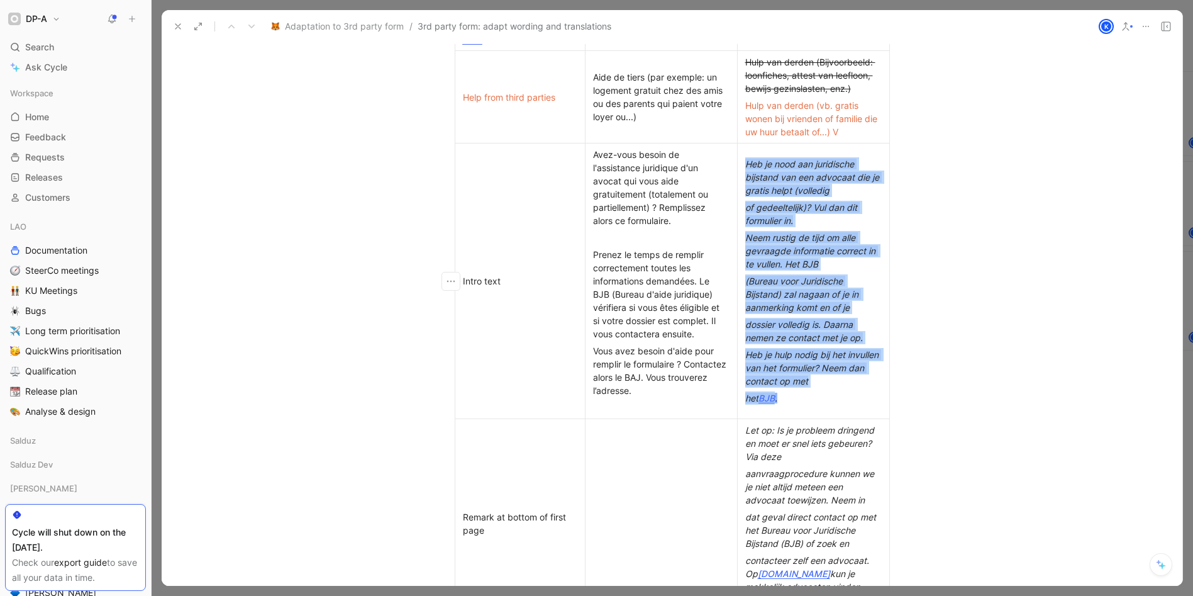
click at [630, 388] on div "Vous avez besoin d'aide pour remplir le formulaire ? Contactez alors le BAJ. Vo…" at bounding box center [661, 370] width 137 height 53
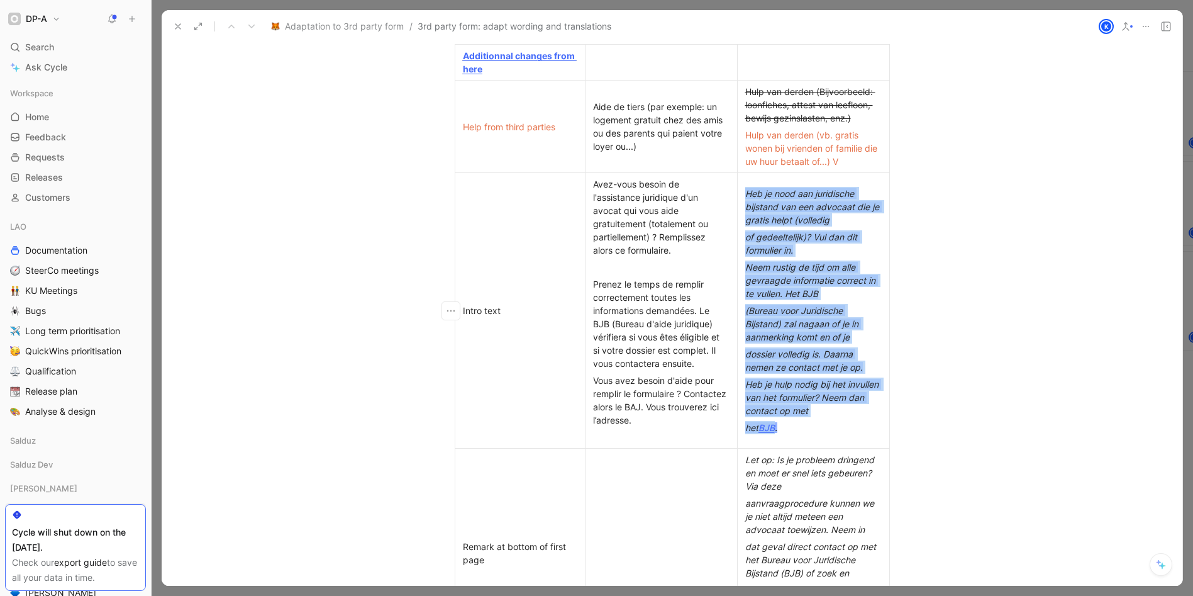
scroll to position [724, 0]
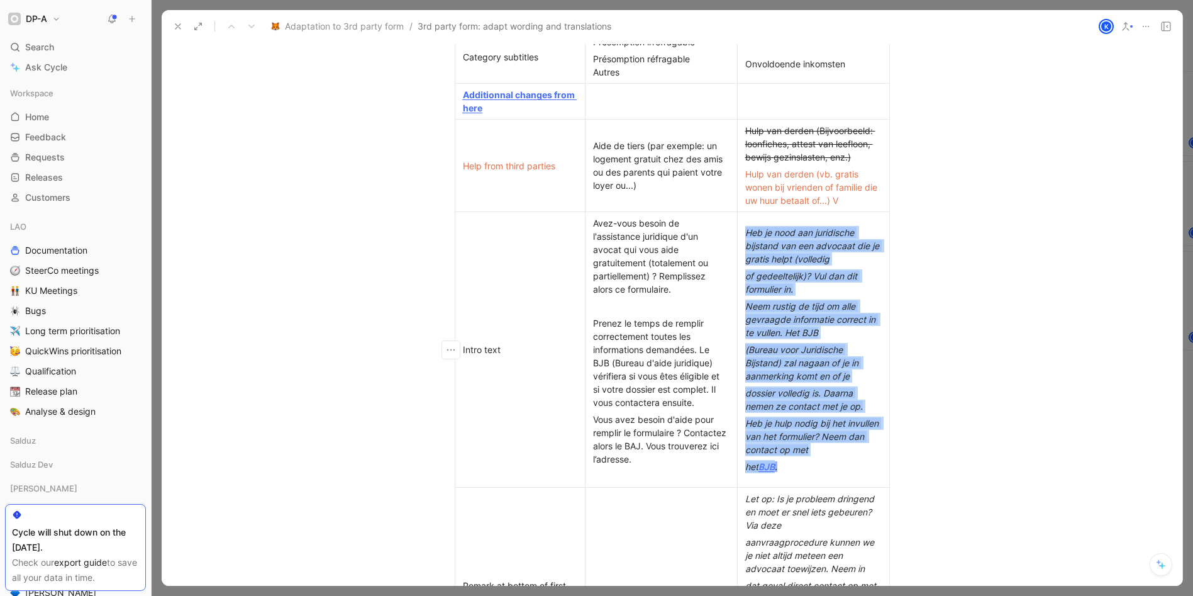
drag, startPoint x: 679, startPoint y: 462, endPoint x: 688, endPoint y: 474, distance: 15.4
click at [679, 462] on div "Vous avez besoin d'aide pour remplir le formulaire ? Contactez alors le BAJ. Vo…" at bounding box center [661, 439] width 137 height 53
click at [673, 261] on div "Avez-vous besoin de l'assistance juridique d'un avocat qui vous aide gratuiteme…" at bounding box center [661, 255] width 137 height 79
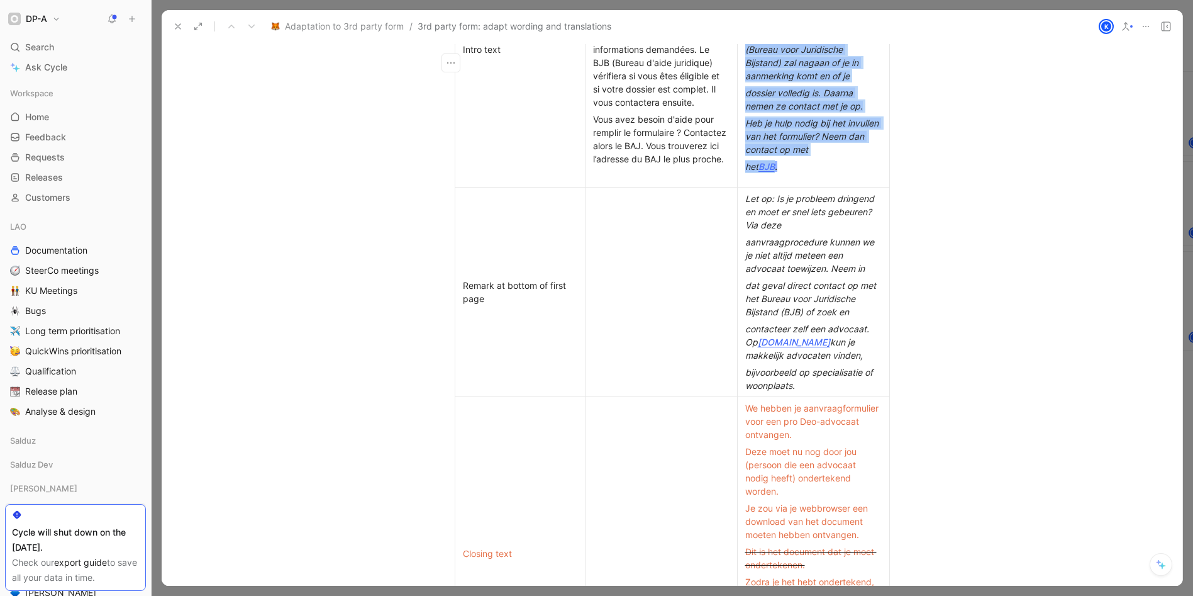
scroll to position [1034, 0]
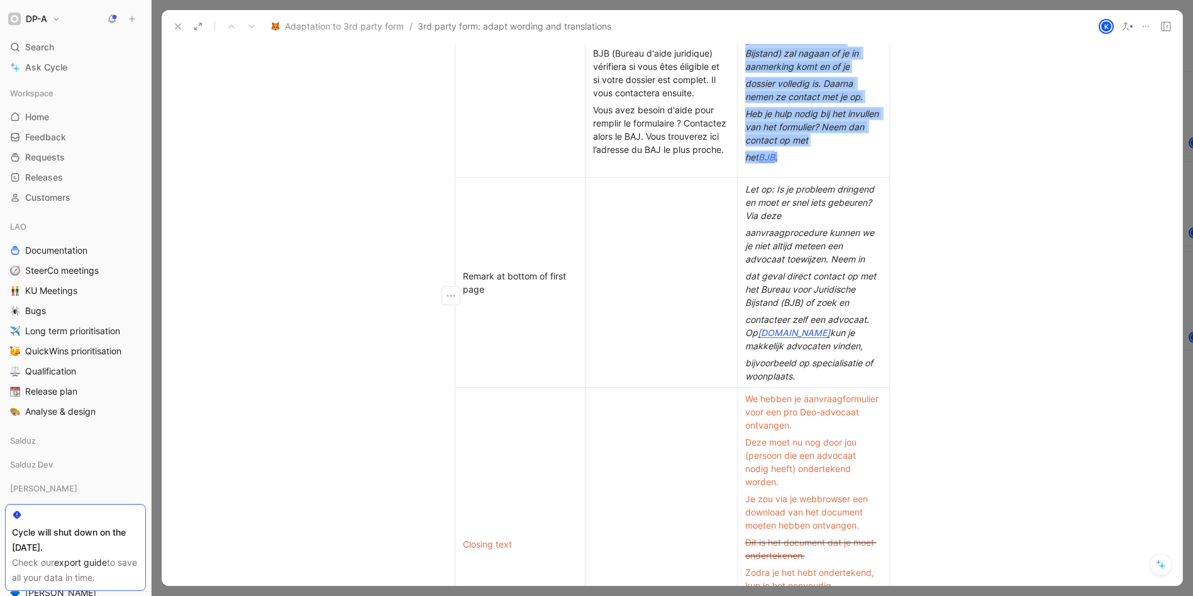
click at [745, 246] on em "aanvraagprocedure kunnen we je niet altijd meteen een advocaat toewijzen. Neem …" at bounding box center [810, 245] width 131 height 37
click at [745, 245] on em "aanvraagprocedure kunnen we je niet altijd meteen een advocaat toewijzen. Neem …" at bounding box center [810, 245] width 131 height 37
click at [745, 284] on em "dat geval direct contact op met het Bureau voor Juridische Bijstand (BJB) of zo…" at bounding box center [811, 285] width 133 height 37
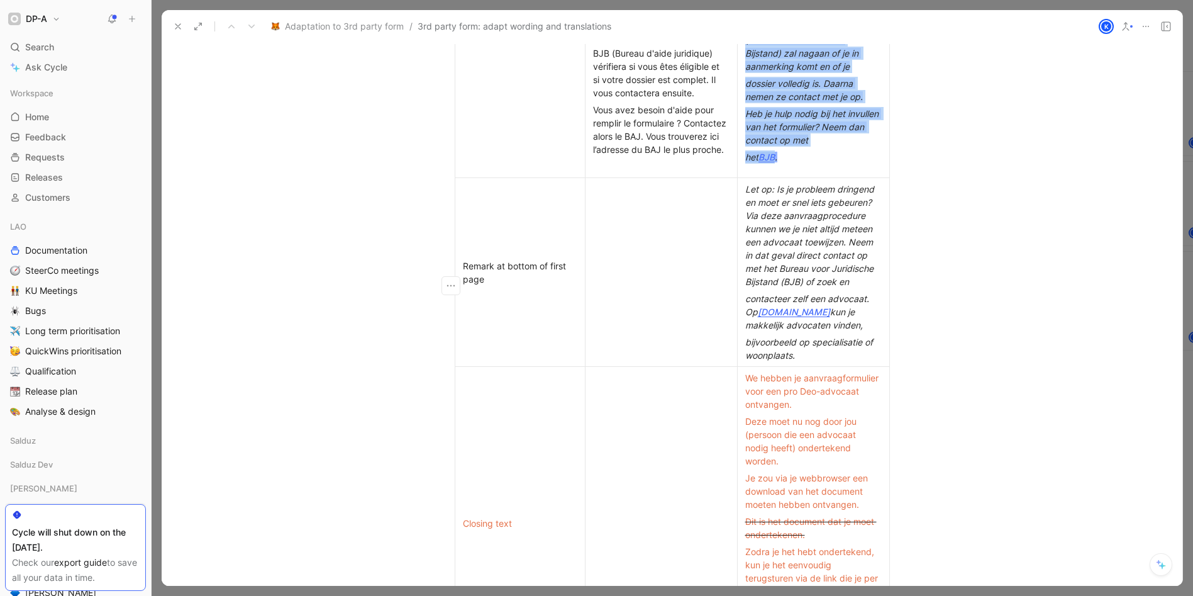
click at [745, 313] on em "contacteer zelf een advocaat. Op" at bounding box center [808, 305] width 126 height 24
click at [740, 352] on p "bijvoorbeeld op specialisatie of woonplaats." at bounding box center [813, 345] width 147 height 30
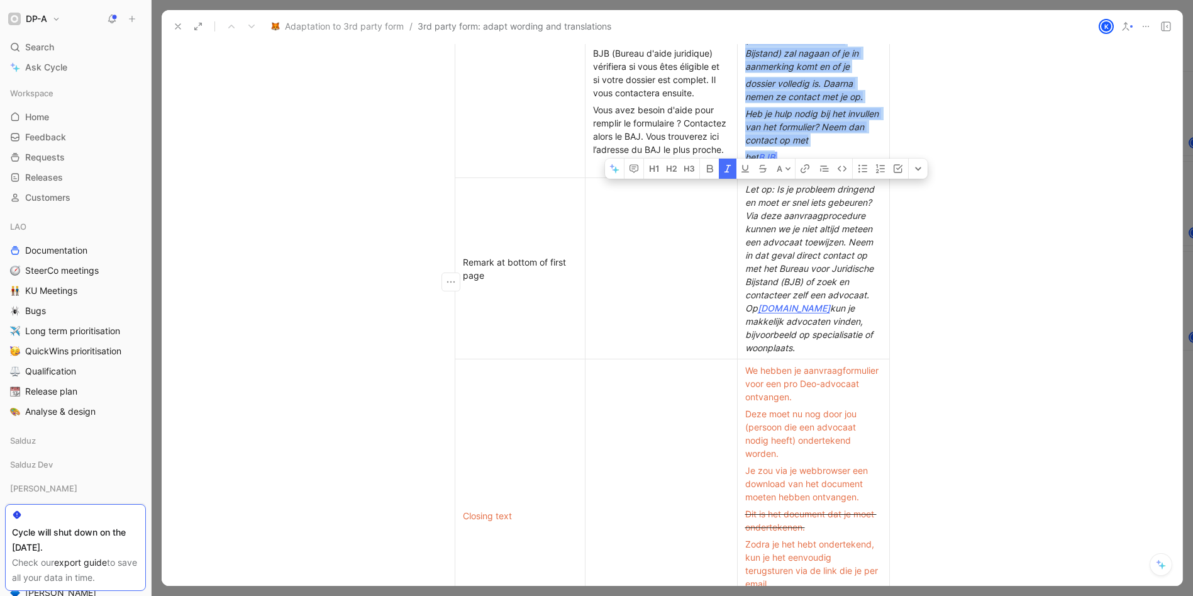
drag, startPoint x: 811, startPoint y: 359, endPoint x: 740, endPoint y: 205, distance: 169.5
click at [740, 205] on p "Let op: Is je probleem dringend en moet er snel iets gebeuren? Via deze aanvraa…" at bounding box center [813, 269] width 147 height 176
copy div "Let op: Is je probleem dringend en moet er snel iets gebeuren? Via deze aanvraa…"
click at [641, 242] on td at bounding box center [661, 268] width 152 height 181
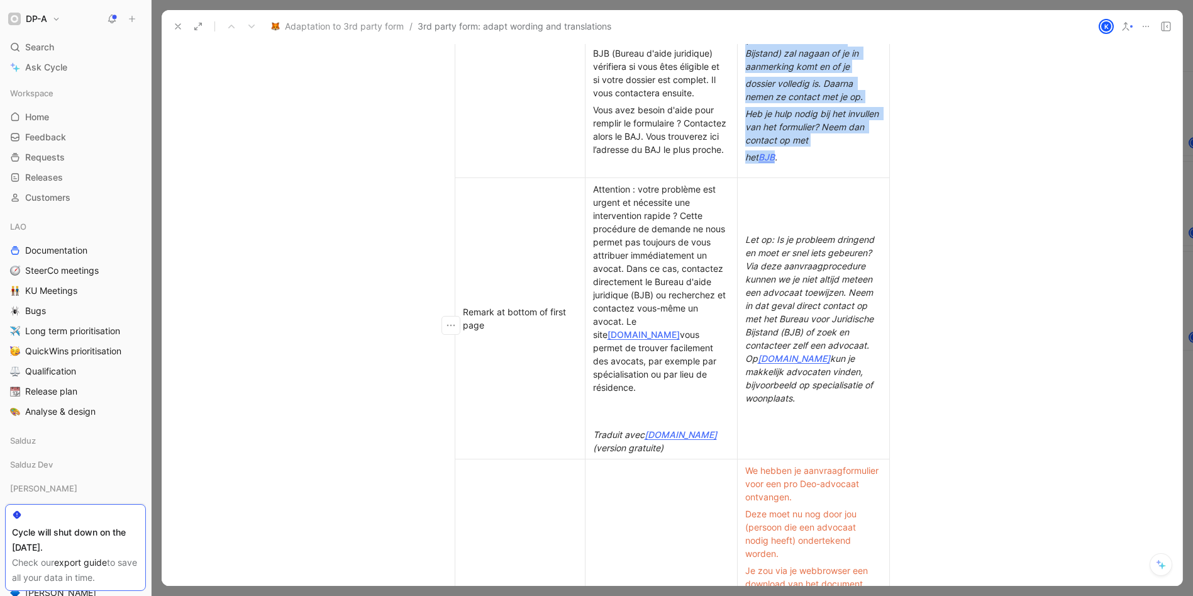
click at [607, 416] on div at bounding box center [661, 411] width 137 height 26
drag, startPoint x: 671, startPoint y: 448, endPoint x: 598, endPoint y: 423, distance: 77.6
click at [598, 423] on td "Attention : votre problème est urgent et nécessite une intervention rapide ? Ce…" at bounding box center [661, 318] width 152 height 281
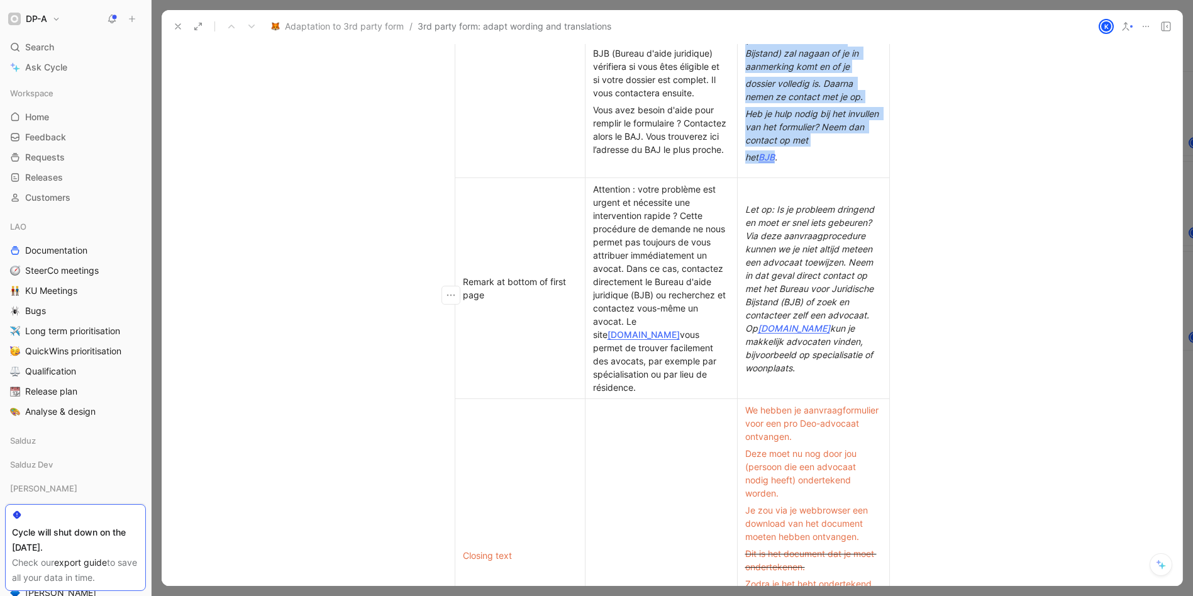
click at [668, 358] on div "Attention : votre problème est urgent et nécessite une intervention rapide ? Ce…" at bounding box center [661, 287] width 137 height 211
click at [680, 330] on link "[DOMAIN_NAME]" at bounding box center [644, 334] width 72 height 11
click at [667, 310] on div "Attention : votre problème est urgent et nécessite une intervention rapide ? Ce…" at bounding box center [661, 287] width 137 height 211
click at [713, 363] on div "Attention : votre problème est urgent et nécessite une intervention rapide ? Ce…" at bounding box center [661, 287] width 137 height 211
click at [696, 357] on div "Attention : votre problème est urgent et nécessite une intervention rapide ? Ce…" at bounding box center [661, 287] width 137 height 211
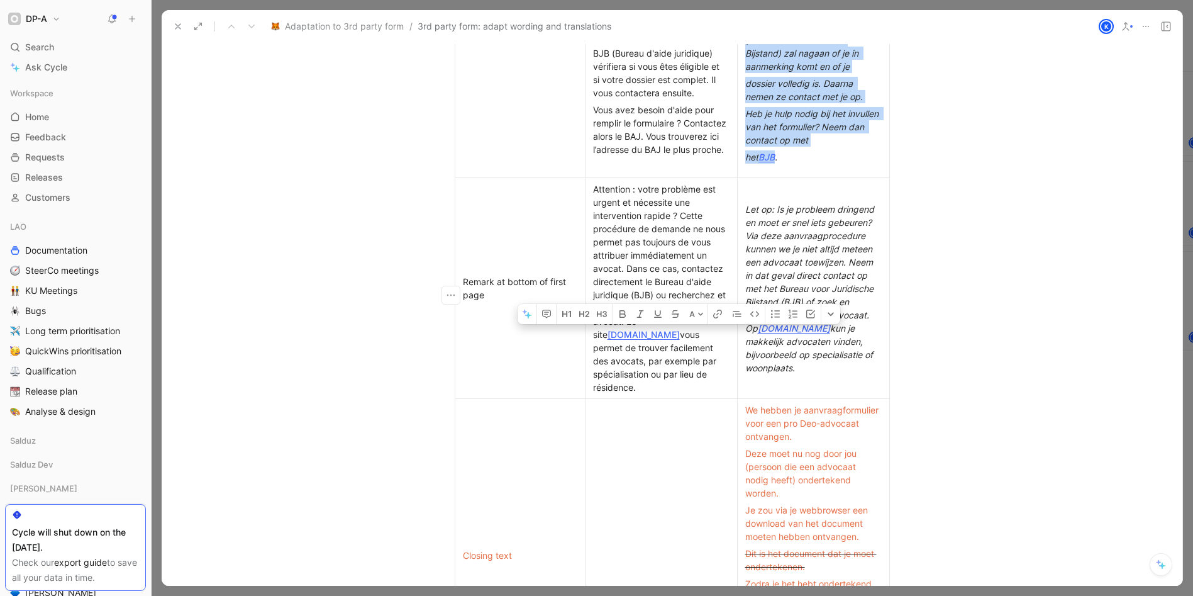
drag, startPoint x: 706, startPoint y: 338, endPoint x: 652, endPoint y: 331, distance: 53.9
click at [652, 331] on div "Attention : votre problème est urgent et nécessite une intervention rapide ? Ce…" at bounding box center [661, 287] width 137 height 211
click at [717, 315] on icon "button" at bounding box center [718, 314] width 3 height 3
type input "[DOMAIN_NAME]"
click at [689, 364] on div "Attention : votre problème est urgent et nécessite une intervention rapide ? Ce…" at bounding box center [661, 287] width 137 height 211
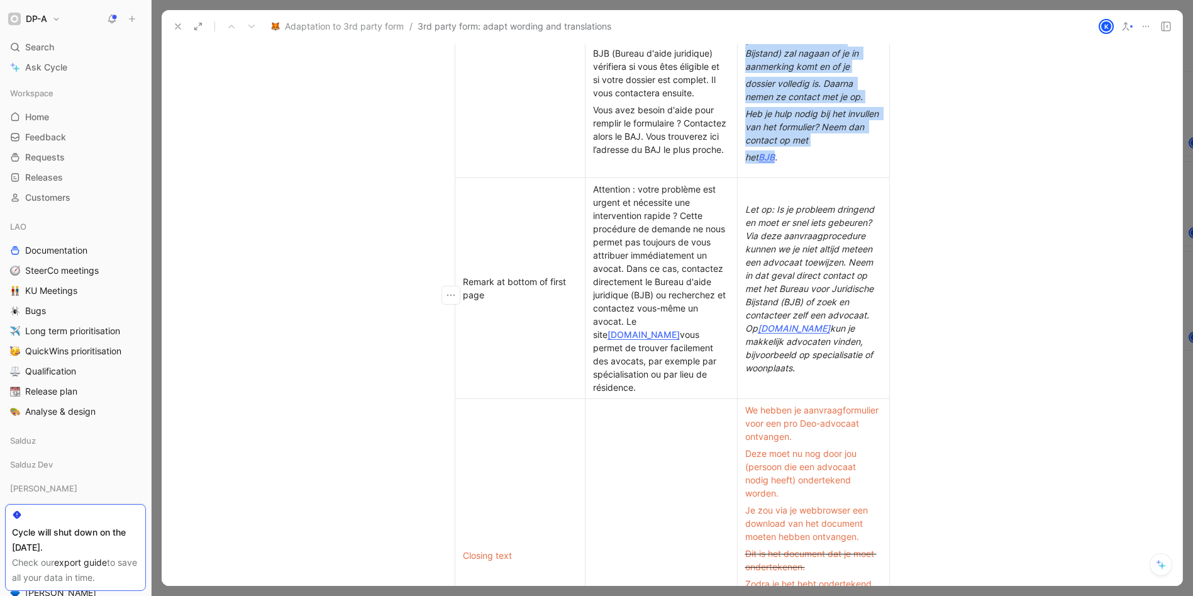
scroll to position [574, 0]
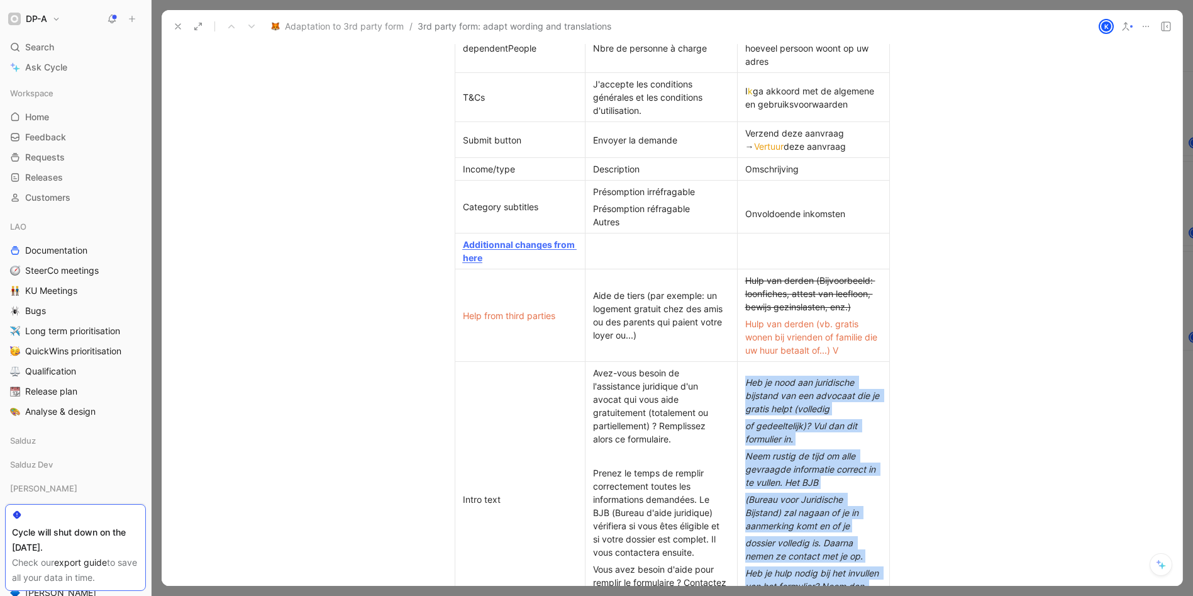
click at [657, 441] on div "Avez-vous besoin de l'assistance juridique d'un avocat qui vous aide gratuiteme…" at bounding box center [661, 405] width 137 height 79
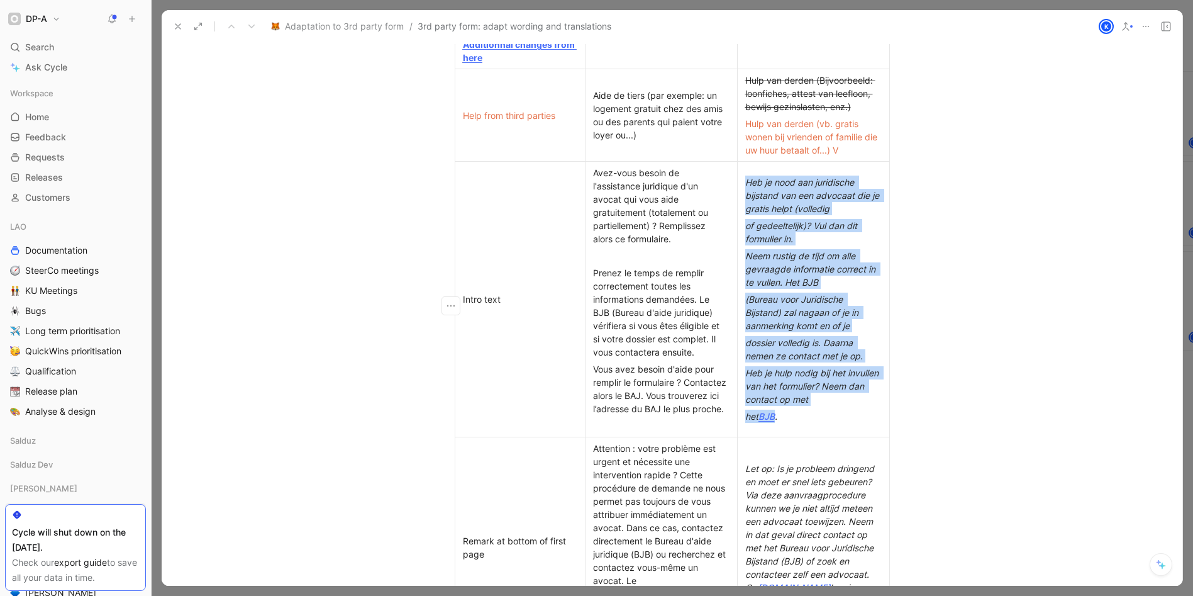
scroll to position [777, 0]
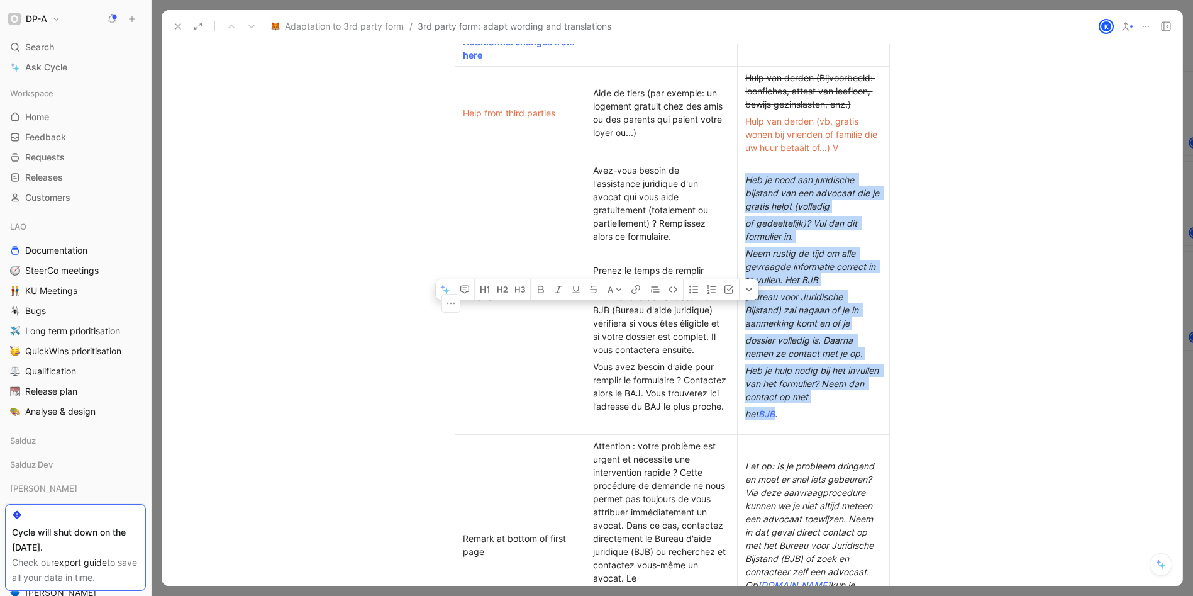
click at [596, 307] on div "Prenez le temps de remplir correctement toutes les informations demandées. Le B…" at bounding box center [661, 310] width 137 height 92
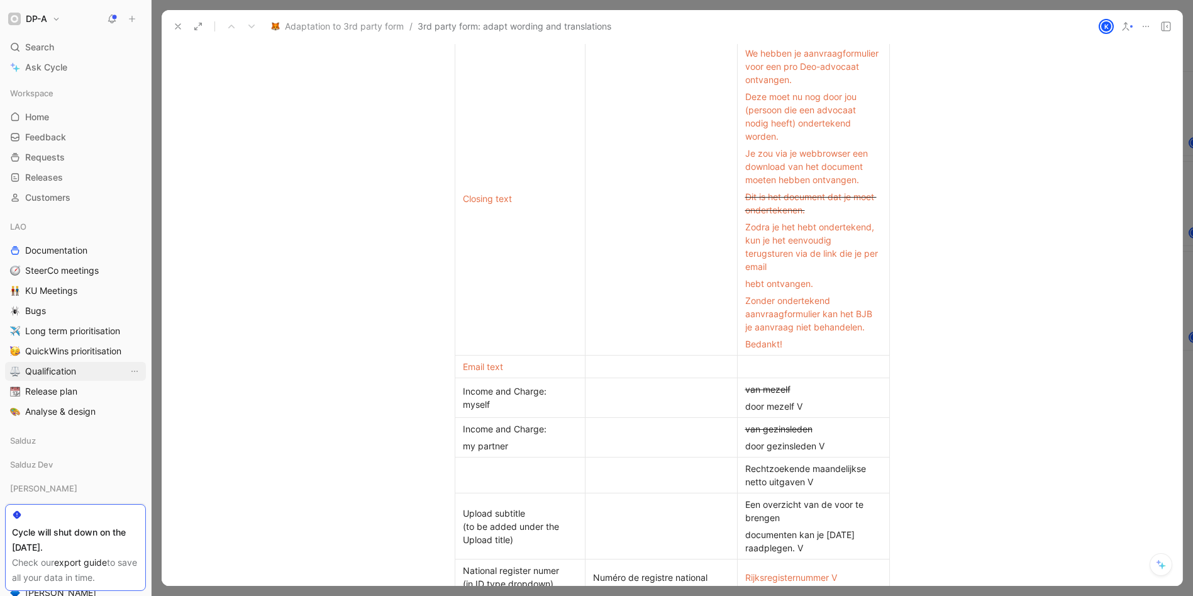
scroll to position [1398, 0]
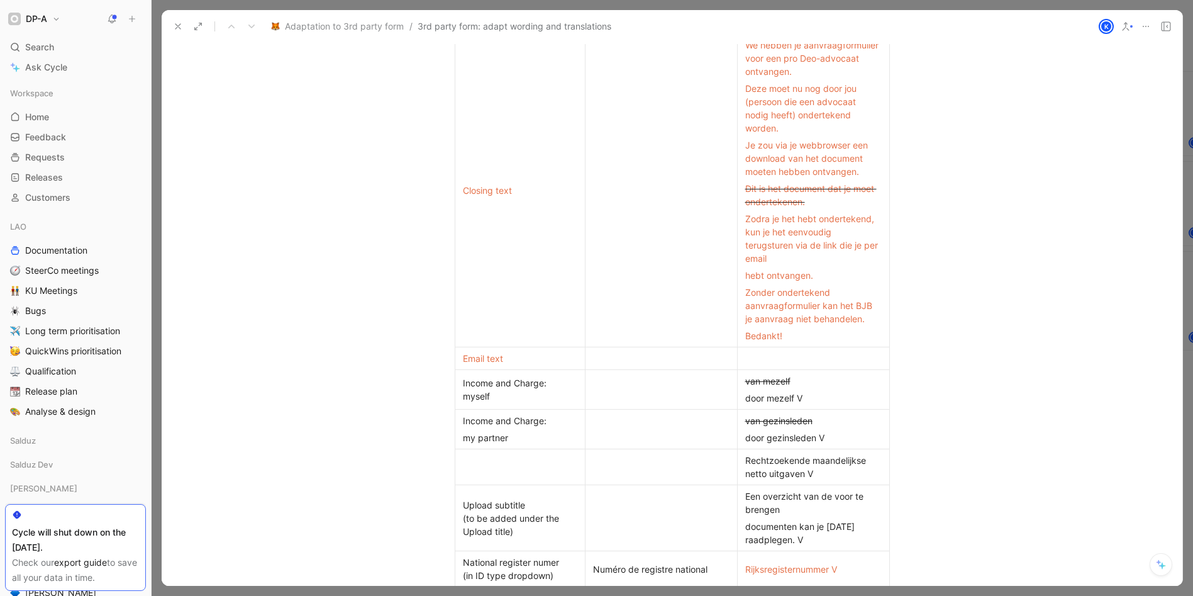
click at [644, 423] on div at bounding box center [661, 429] width 137 height 13
click at [635, 382] on p at bounding box center [661, 389] width 147 height 17
click at [644, 357] on div at bounding box center [661, 358] width 137 height 13
click at [630, 459] on p at bounding box center [661, 467] width 147 height 17
click at [634, 518] on div at bounding box center [661, 517] width 137 height 13
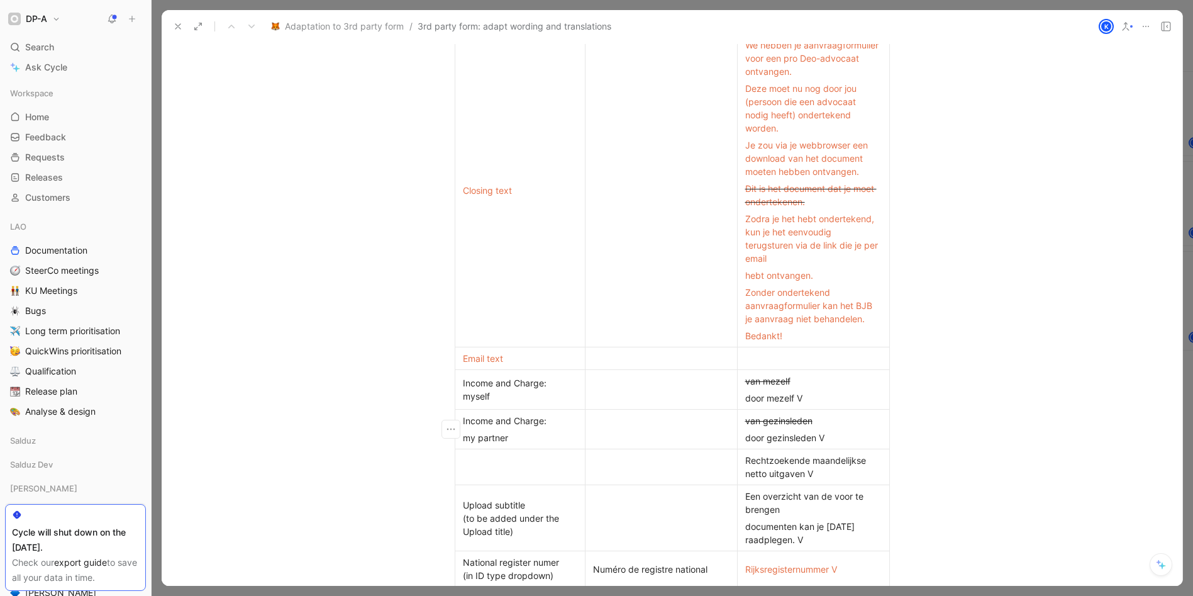
click at [634, 430] on div at bounding box center [661, 429] width 137 height 13
click at [545, 254] on td "Closing text" at bounding box center [520, 190] width 130 height 313
click at [513, 472] on div at bounding box center [520, 466] width 114 height 13
click at [613, 393] on div at bounding box center [661, 389] width 137 height 13
click at [627, 469] on div at bounding box center [661, 466] width 137 height 13
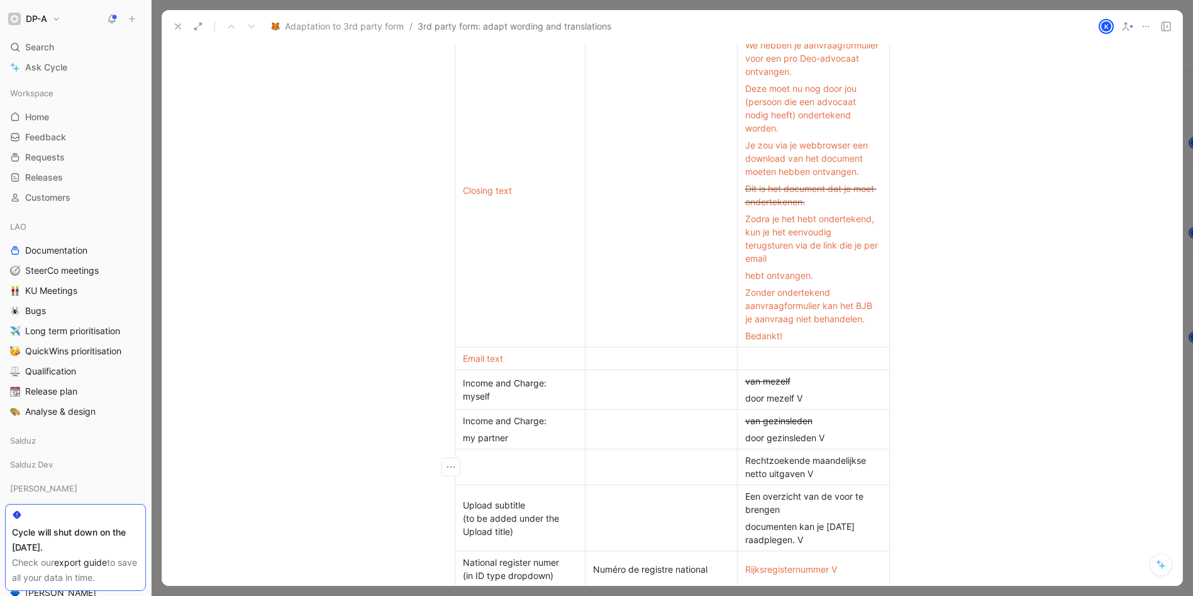
click at [542, 462] on div at bounding box center [520, 466] width 114 height 13
click at [624, 381] on p at bounding box center [661, 389] width 147 height 17
click at [652, 436] on p at bounding box center [661, 429] width 147 height 17
click at [673, 391] on div at bounding box center [661, 389] width 137 height 13
click at [627, 423] on div at bounding box center [661, 429] width 137 height 13
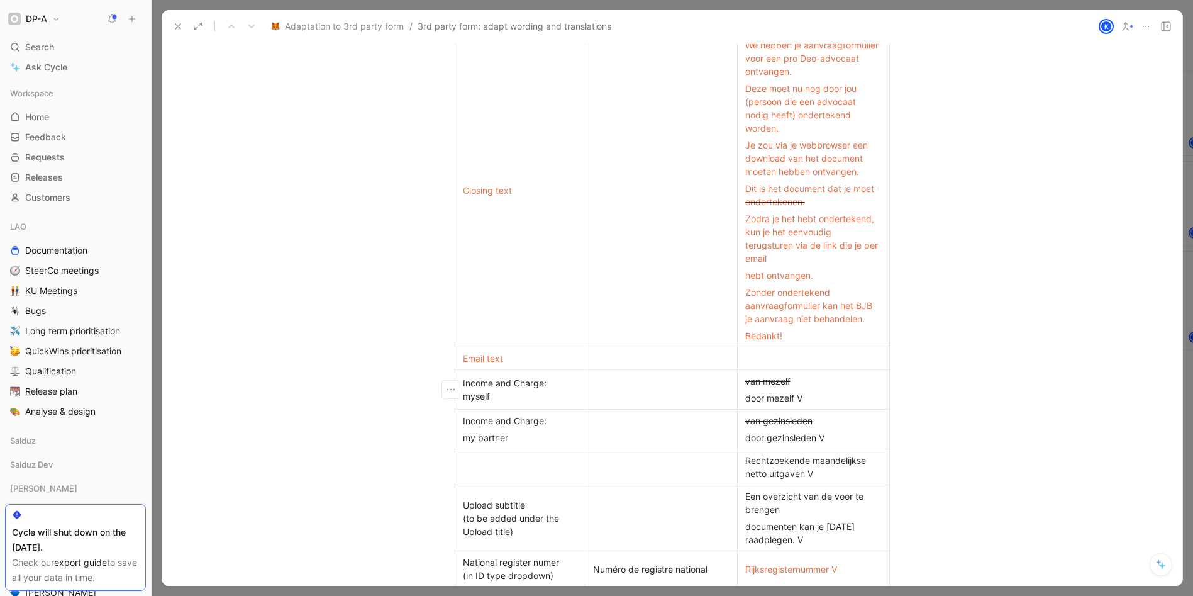
click at [642, 386] on div at bounding box center [661, 389] width 137 height 13
click at [627, 430] on div at bounding box center [661, 429] width 137 height 13
click at [528, 466] on div at bounding box center [520, 466] width 114 height 13
click at [639, 479] on td at bounding box center [661, 467] width 152 height 36
click at [628, 438] on td at bounding box center [661, 430] width 152 height 40
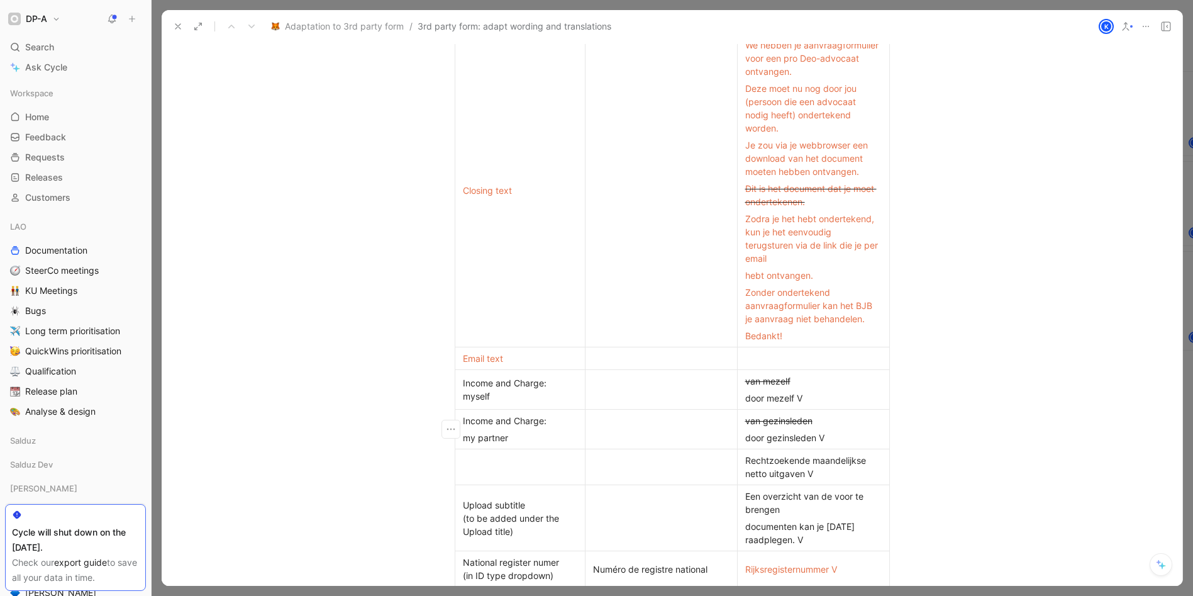
click at [605, 381] on p at bounding box center [661, 389] width 147 height 17
click at [623, 424] on div at bounding box center [661, 429] width 137 height 13
click at [609, 389] on div at bounding box center [661, 389] width 137 height 13
click at [617, 428] on div at bounding box center [661, 429] width 137 height 13
click at [637, 463] on div at bounding box center [661, 466] width 137 height 13
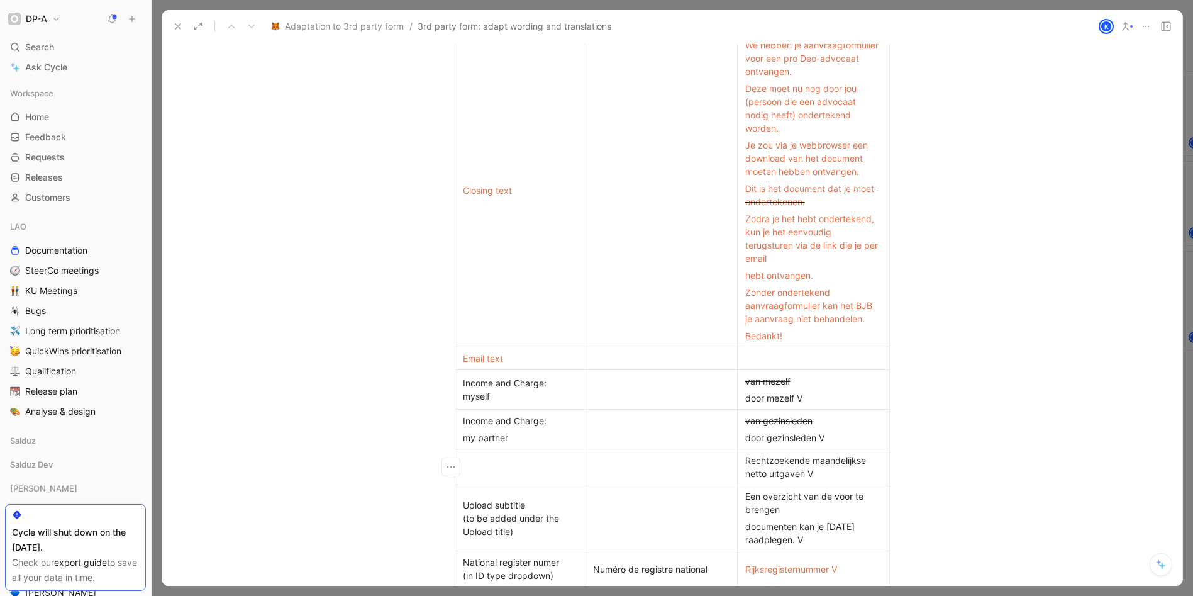
click at [636, 435] on div at bounding box center [661, 429] width 137 height 13
click at [613, 381] on p at bounding box center [661, 389] width 147 height 17
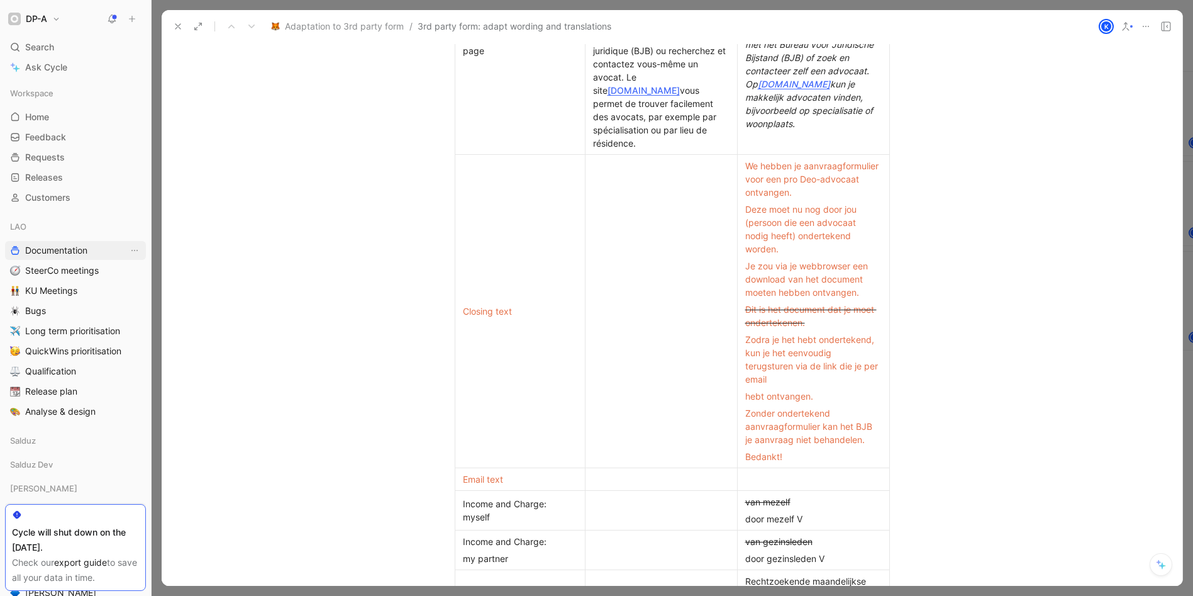
scroll to position [1277, 0]
drag, startPoint x: 793, startPoint y: 454, endPoint x: 751, endPoint y: 179, distance: 278.1
click at [751, 181] on td "We hebben je aanvraagformulier voor een pro Deo-advocaat ontvangen. Deze moet n…" at bounding box center [813, 311] width 152 height 313
drag, startPoint x: 742, startPoint y: 167, endPoint x: 819, endPoint y: 456, distance: 299.6
click at [819, 456] on td "We hebben je aanvraagformulier voor een pro Deo-advocaat ontvangen. Deze moet n…" at bounding box center [813, 311] width 152 height 313
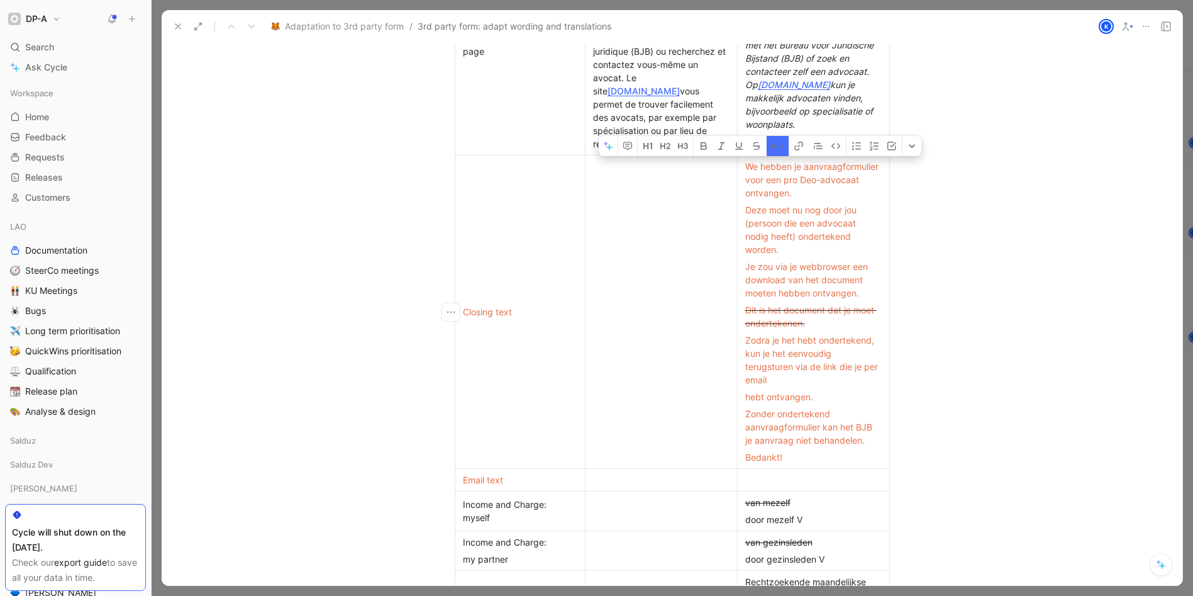
copy td "We hebben je aanvraagformulier voor een pro Deo-advocaat ontvangen. Deze moet n…"
click at [622, 218] on td at bounding box center [661, 311] width 152 height 313
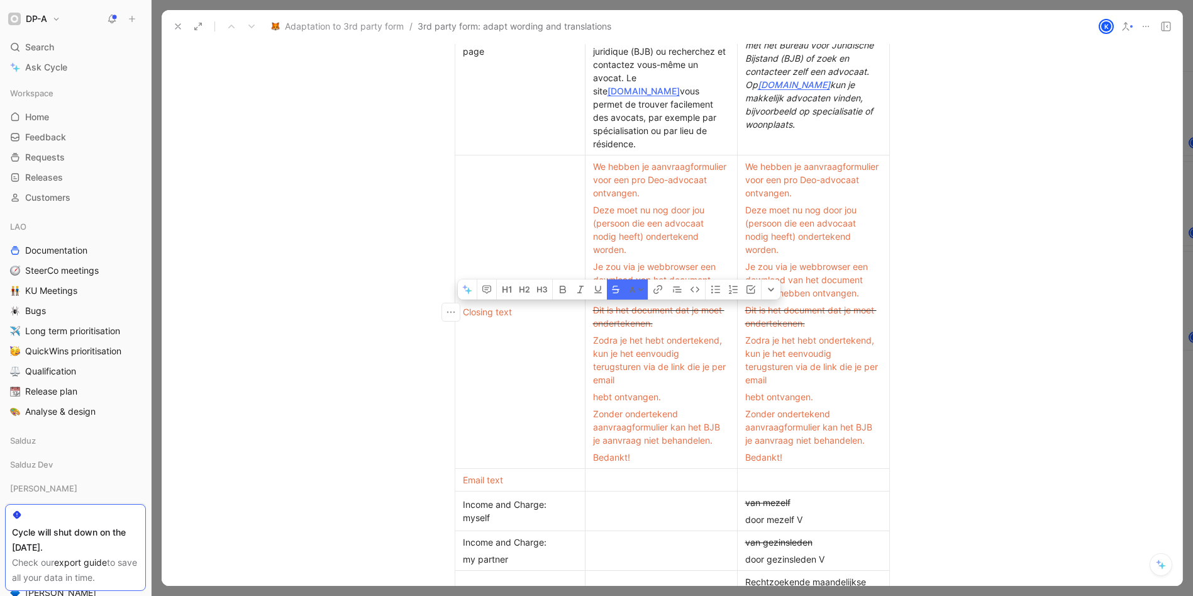
drag, startPoint x: 659, startPoint y: 325, endPoint x: 591, endPoint y: 312, distance: 68.6
click at [593, 312] on div "Dit is het document dat je moet ondertekenen." at bounding box center [661, 316] width 137 height 26
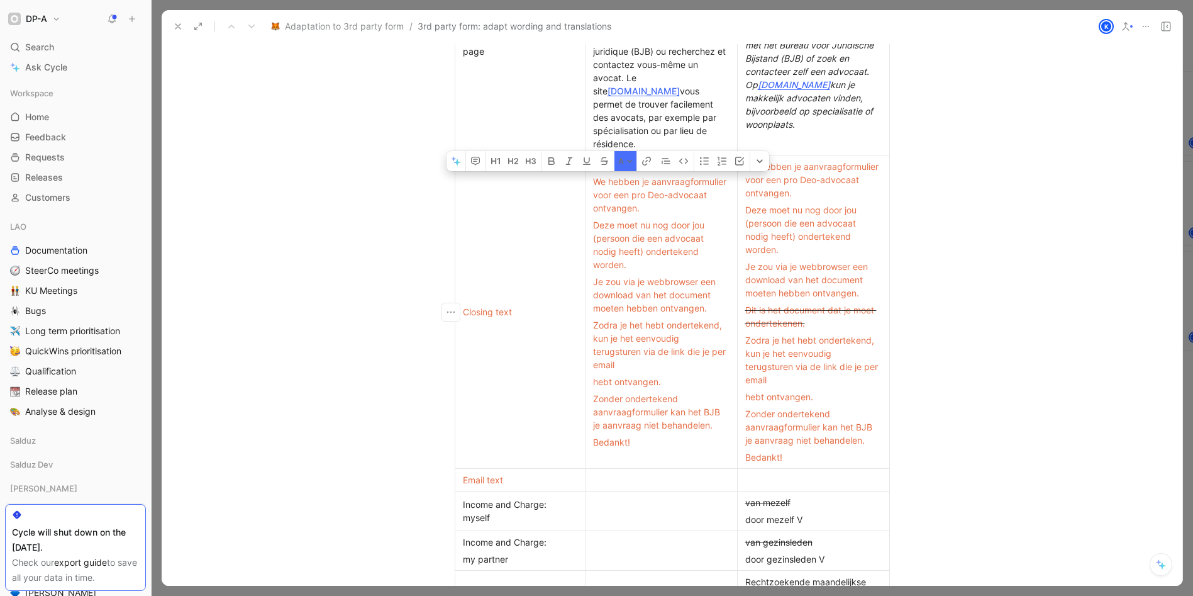
drag, startPoint x: 633, startPoint y: 442, endPoint x: 586, endPoint y: 177, distance: 269.0
click at [586, 177] on td "We hebben je aanvraagformulier voor een pro Deo-advocaat ontvangen. Deze moet n…" at bounding box center [661, 311] width 152 height 313
copy td "We hebben je aanvraagformulier voor een pro Deo-advocaat ontvangen. Deze moet n…"
click at [654, 447] on div "Bedankt!" at bounding box center [661, 441] width 137 height 13
drag, startPoint x: 654, startPoint y: 447, endPoint x: 588, endPoint y: 185, distance: 270.5
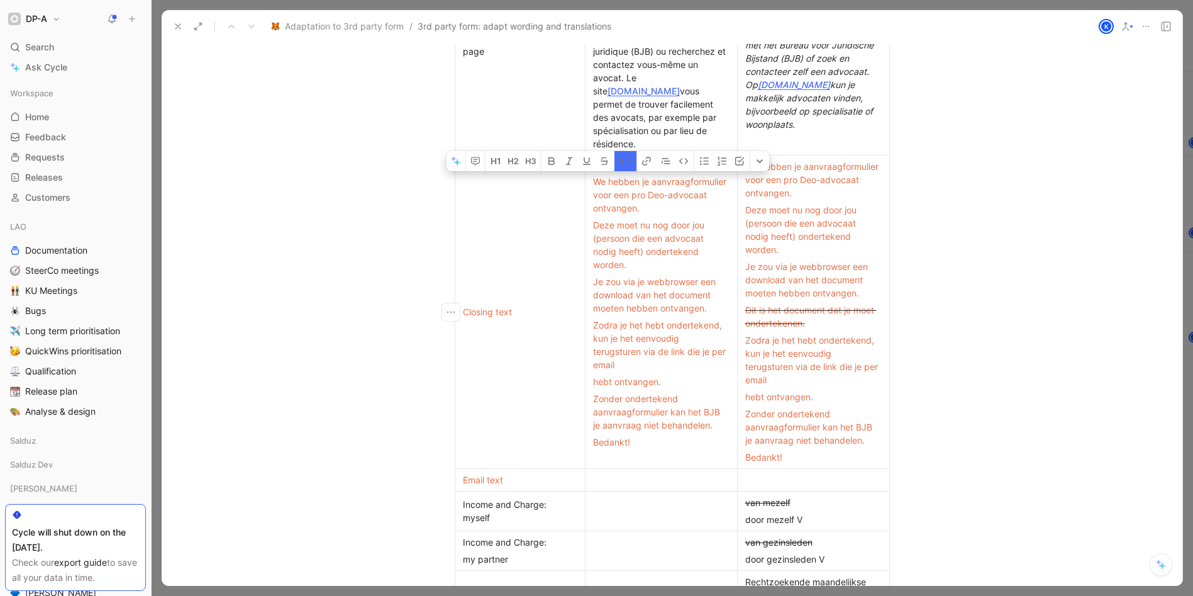
click at [588, 185] on td "We hebben je aanvraagformulier voor een pro Deo-advocaat ontvangen. Deze moet n…" at bounding box center [661, 311] width 152 height 313
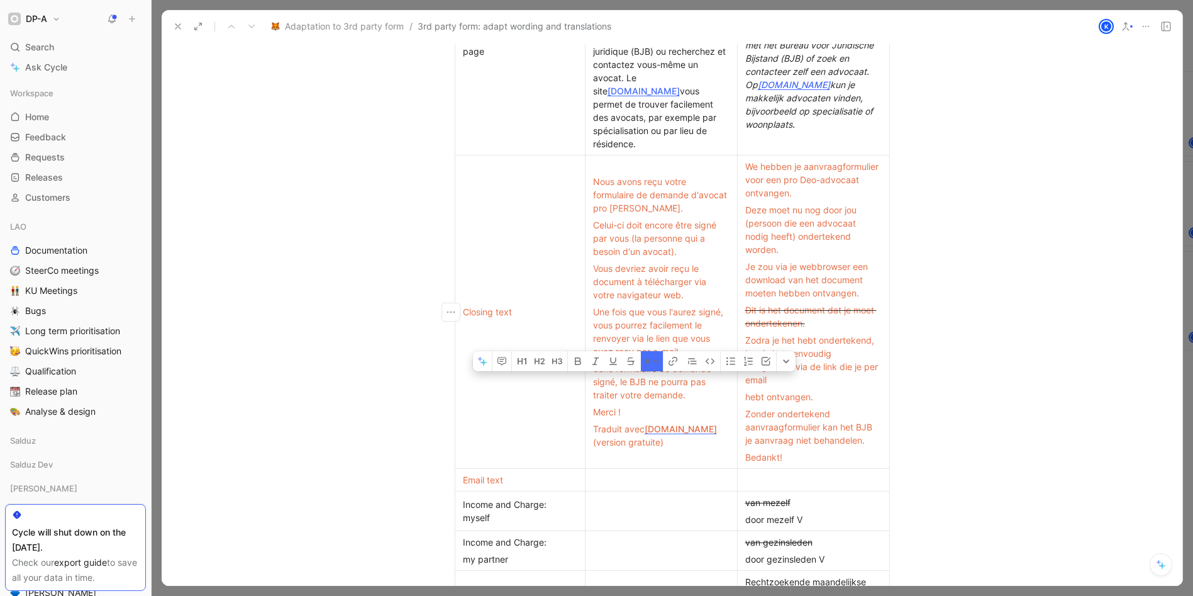
click at [634, 380] on span "Sans formulaire de demande signé, le BJB ne pourra pas traiter votre demande." at bounding box center [653, 381] width 121 height 37
click at [593, 395] on span "Sans formulaire de demande signé, le BAJ ne pourra pas traiter votre demande." at bounding box center [653, 381] width 121 height 37
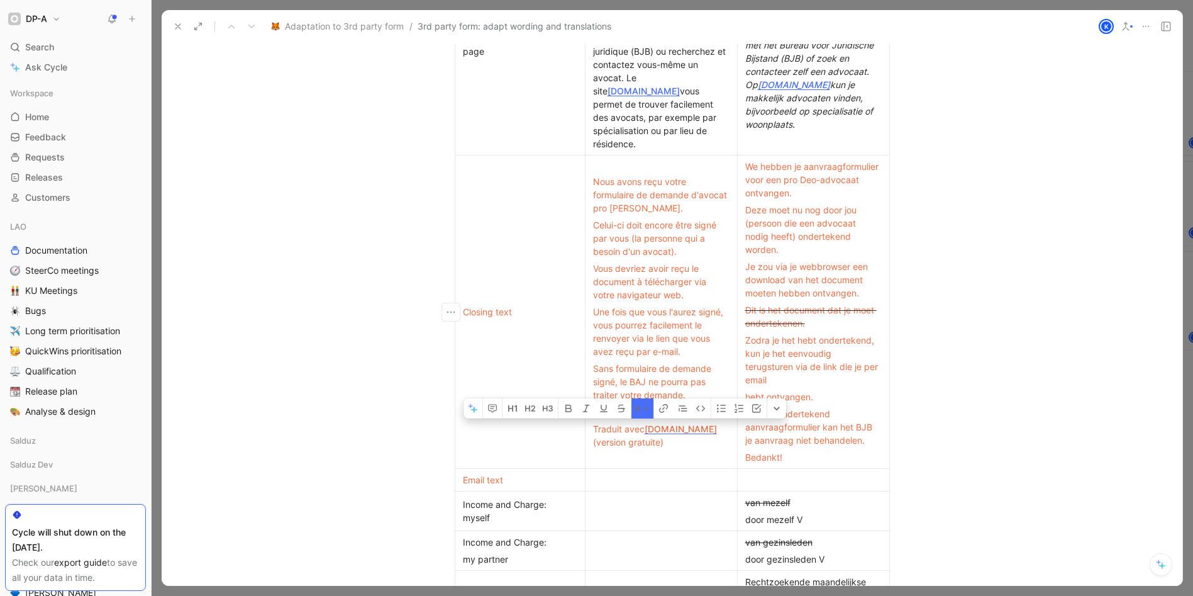
drag, startPoint x: 666, startPoint y: 444, endPoint x: 589, endPoint y: 427, distance: 77.9
click at [593, 427] on div "Traduit avec [DOMAIN_NAME] (version gratuite)" at bounding box center [661, 435] width 137 height 26
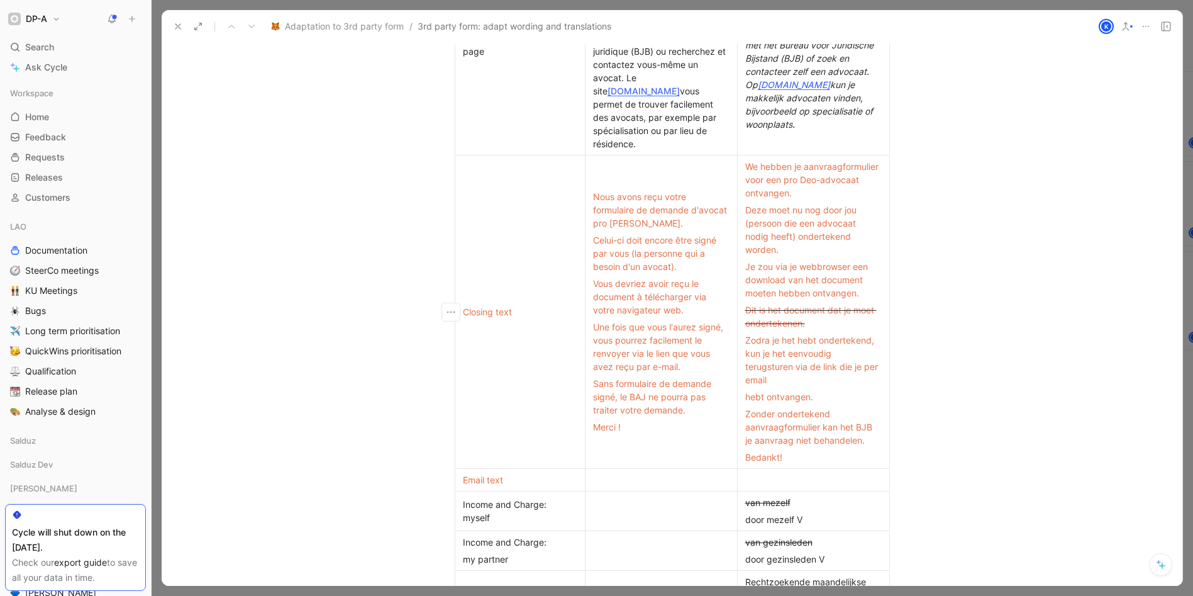
click at [628, 444] on td "Nous avons reçu votre formulaire de demande d'avocat pro [PERSON_NAME]. Celui-c…" at bounding box center [661, 311] width 152 height 313
click at [621, 176] on td "Nous avons reçu votre formulaire de demande d'avocat pro [PERSON_NAME]. Celui-c…" at bounding box center [661, 311] width 152 height 313
click at [466, 194] on td "Closing text" at bounding box center [520, 311] width 130 height 313
